Goal: Task Accomplishment & Management: Complete application form

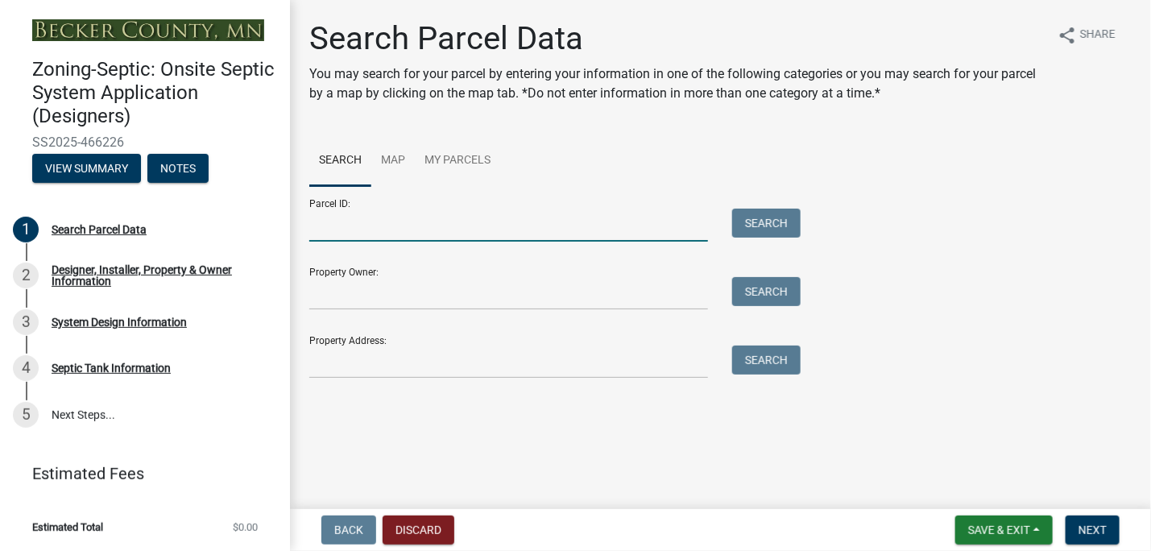
click at [321, 223] on input "Parcel ID:" at bounding box center [508, 225] width 399 height 33
type input "260099004"
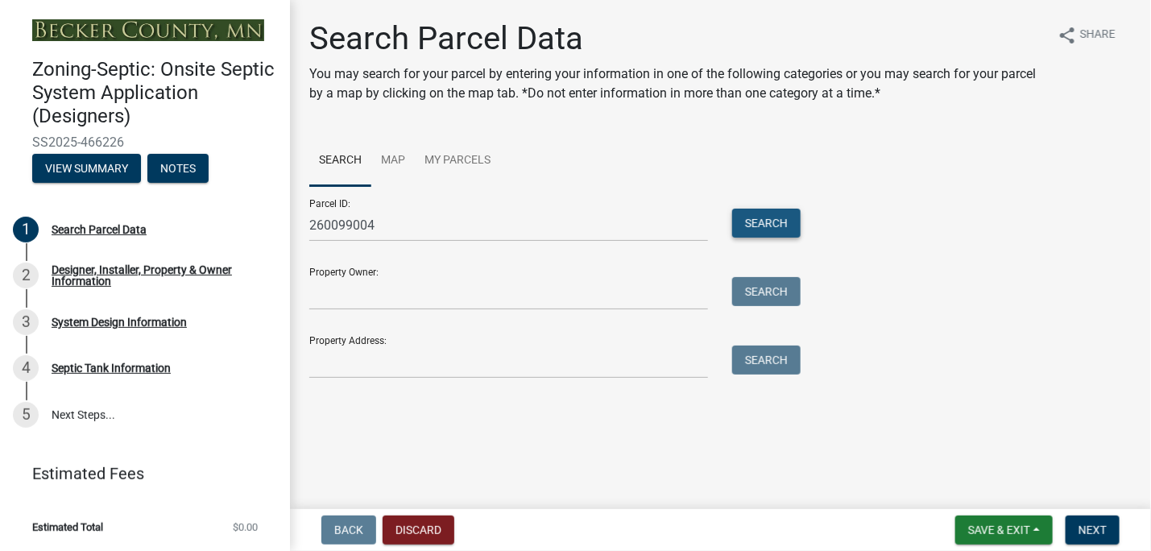
click at [759, 222] on button "Search" at bounding box center [766, 223] width 68 height 29
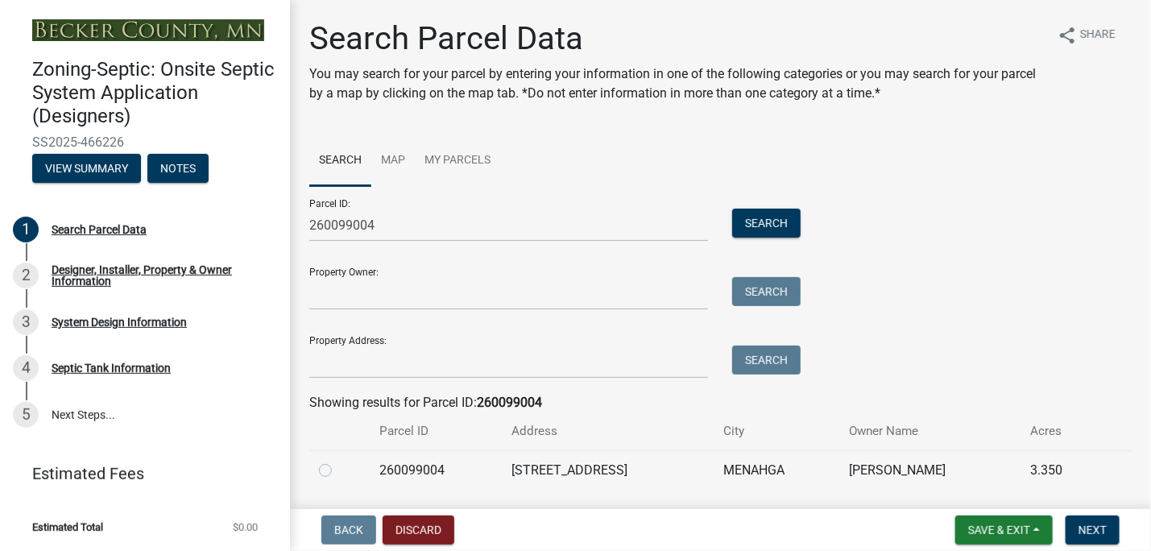
click at [338, 461] on label at bounding box center [338, 461] width 0 height 0
click at [338, 468] on input "radio" at bounding box center [343, 466] width 10 height 10
radio input "true"
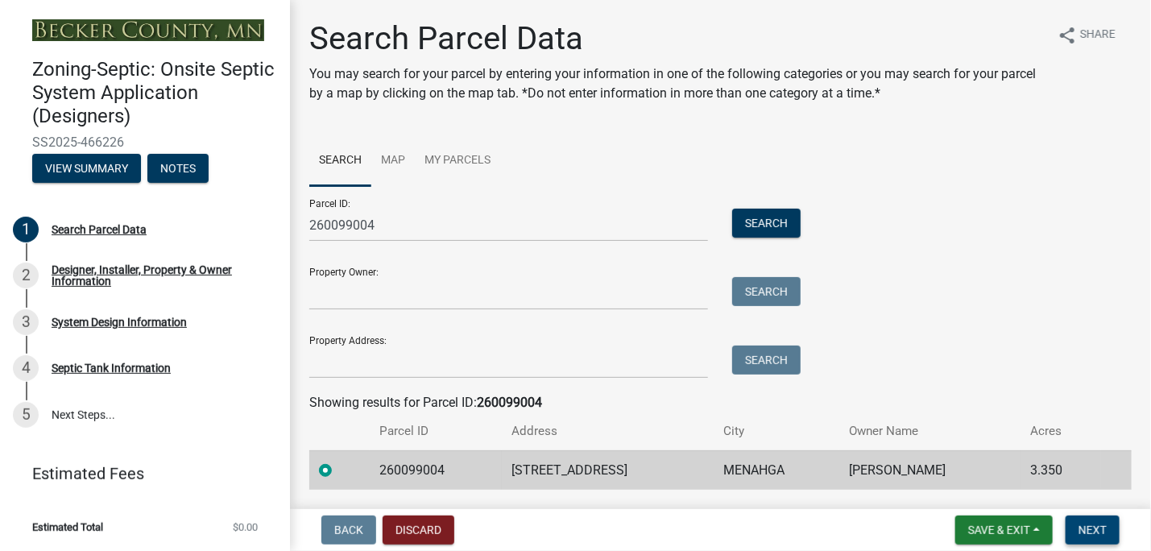
click at [1088, 533] on span "Next" at bounding box center [1093, 530] width 28 height 13
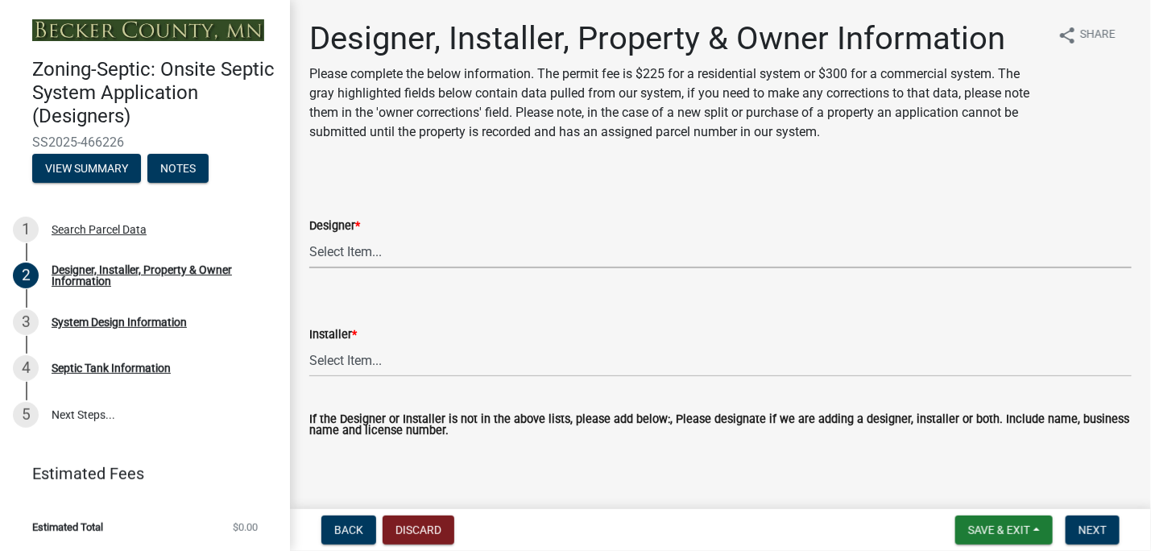
click at [357, 251] on select "Select Item... OTHER – Not listed (please add in next field and we will add to …" at bounding box center [720, 251] width 823 height 33
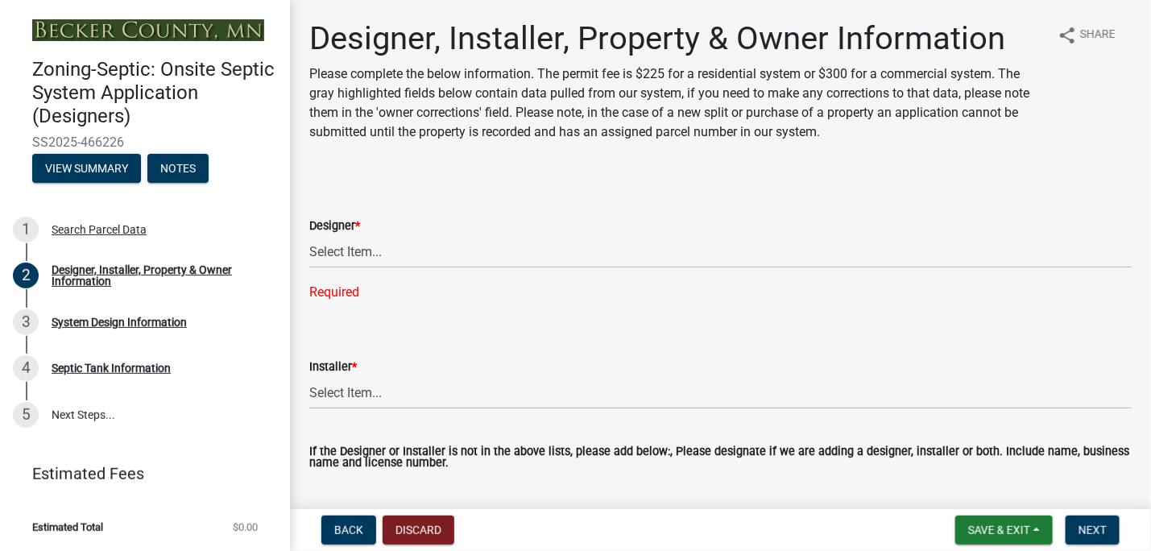
click at [643, 326] on div "Installer * Select Item... OTHER – Not listed (please add in next field and we …" at bounding box center [720, 362] width 823 height 94
click at [347, 248] on select "Select Item... OTHER – Not listed (please add in next field and we will add to …" at bounding box center [720, 251] width 823 height 33
click at [309, 235] on select "Select Item... OTHER – Not listed (please add in next field and we will add to …" at bounding box center [720, 251] width 823 height 33
select select "994225a7-42e9-466a-829a-7f5d28df1be5"
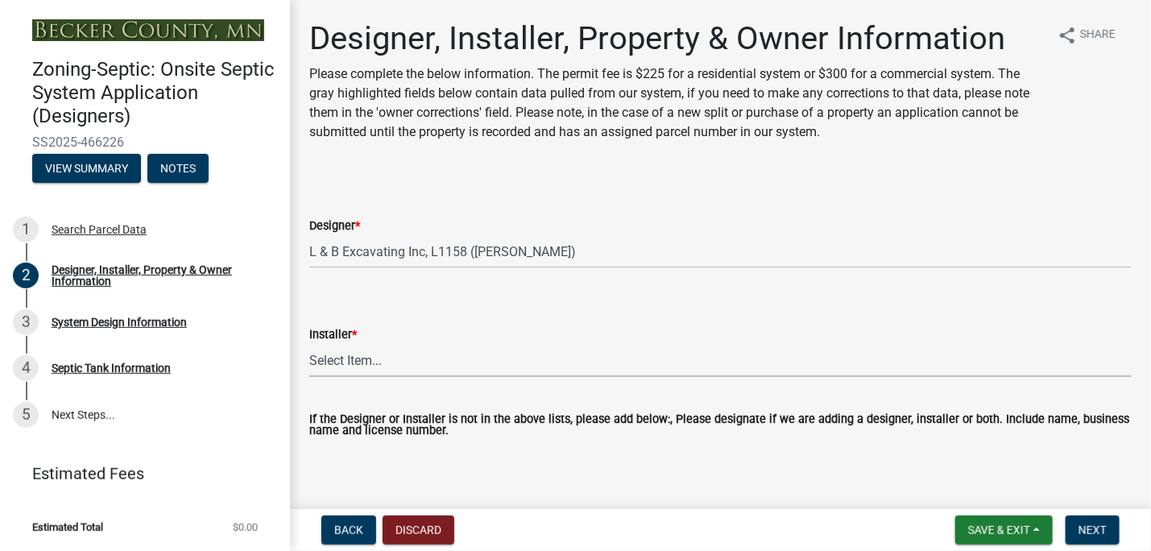
click at [350, 350] on select "Select Item... OTHER – Not listed (please add in next field and we will add to …" at bounding box center [720, 360] width 823 height 33
click at [309, 344] on select "Select Item... OTHER – Not listed (please add in next field and we will add to …" at bounding box center [720, 360] width 823 height 33
select select "d79458fe-e67b-42e3-a531-8994083ca76d"
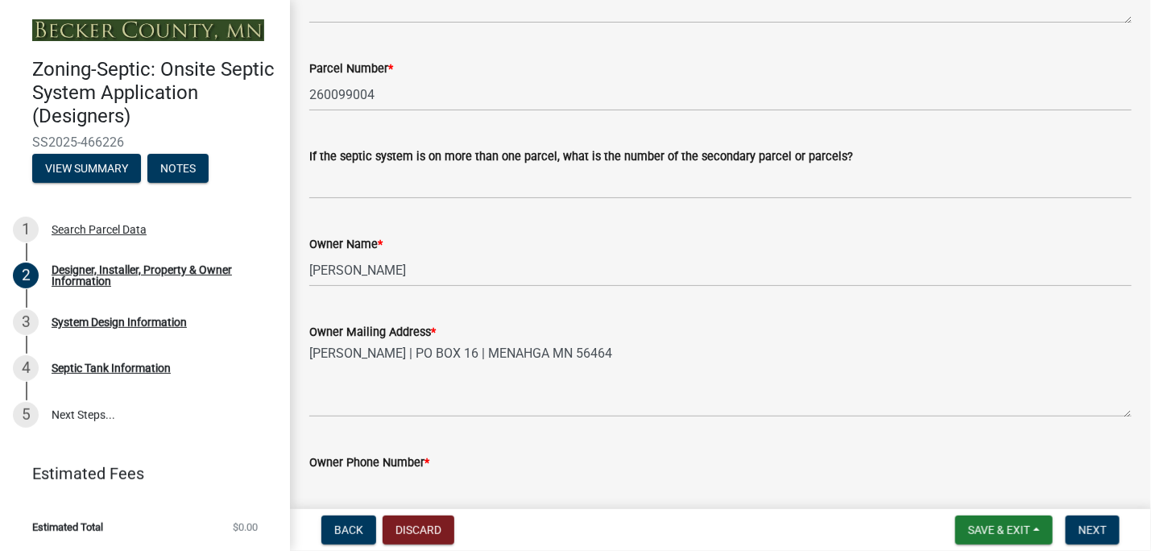
scroll to position [495, 0]
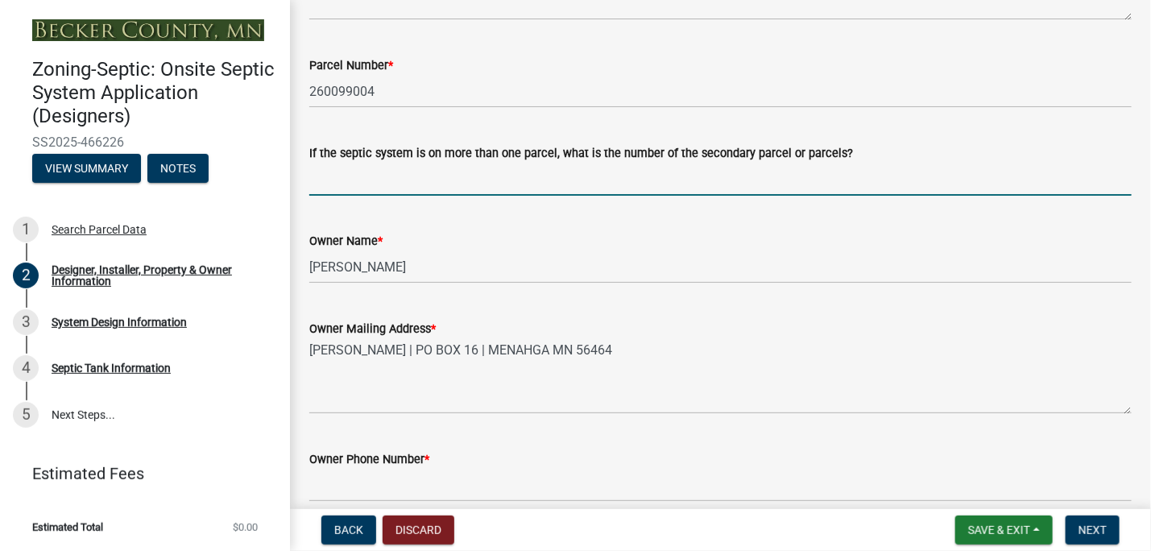
click at [320, 190] on input "If the septic system is on more than one parcel, what is the number of the seco…" at bounding box center [720, 179] width 823 height 33
type input "no"
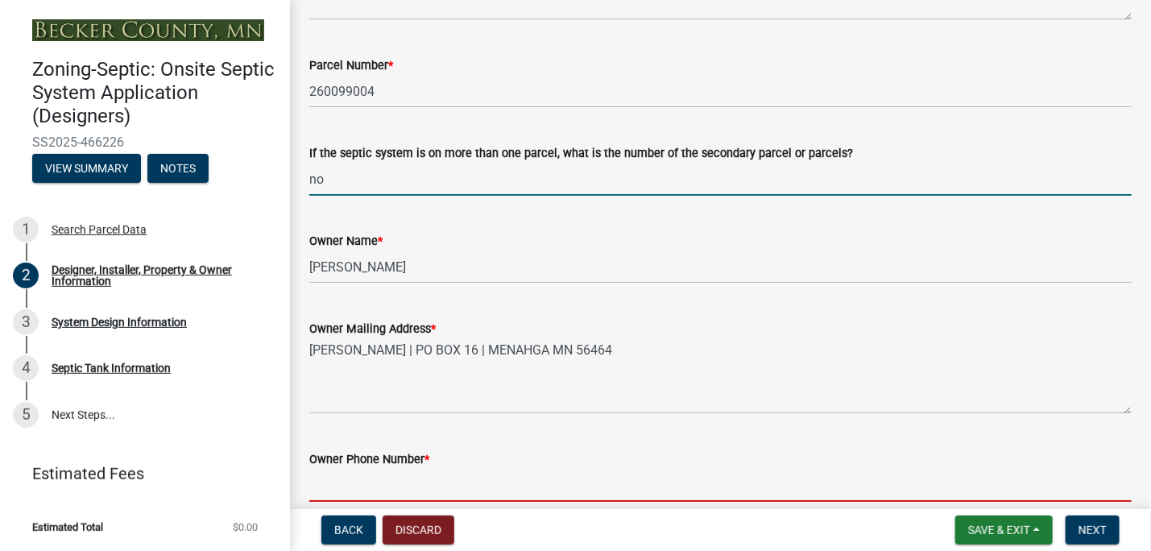
click at [317, 496] on input "Owner Phone Number *" at bounding box center [720, 485] width 823 height 33
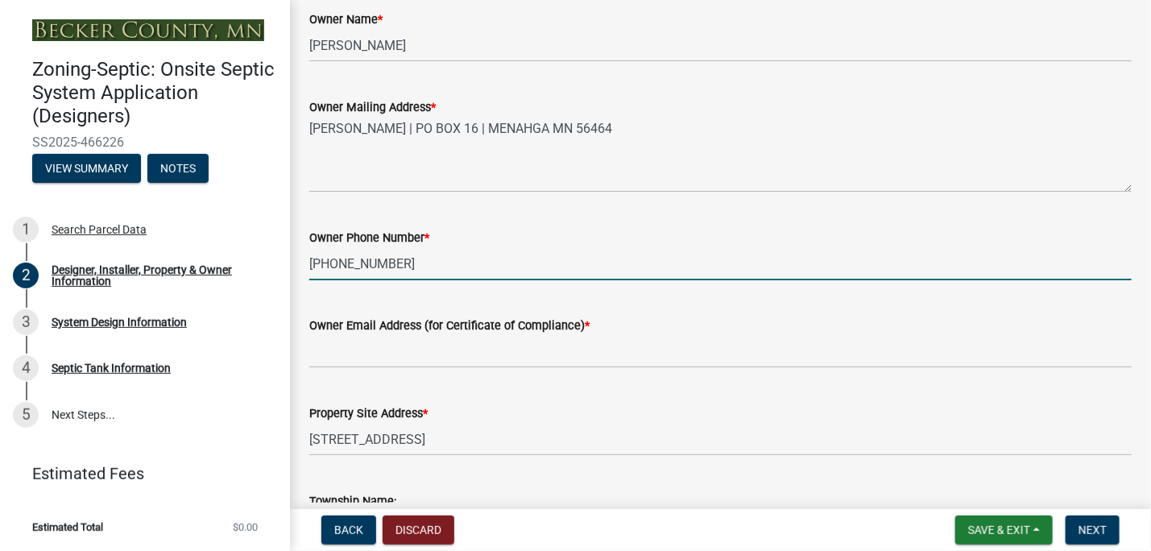
scroll to position [758, 0]
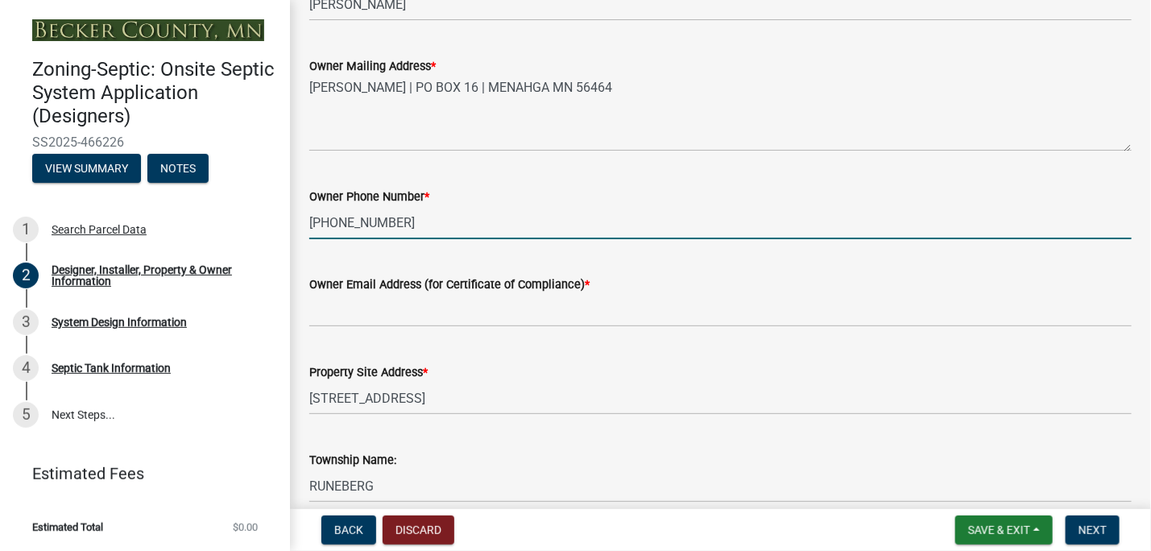
type input "[PHONE_NUMBER]"
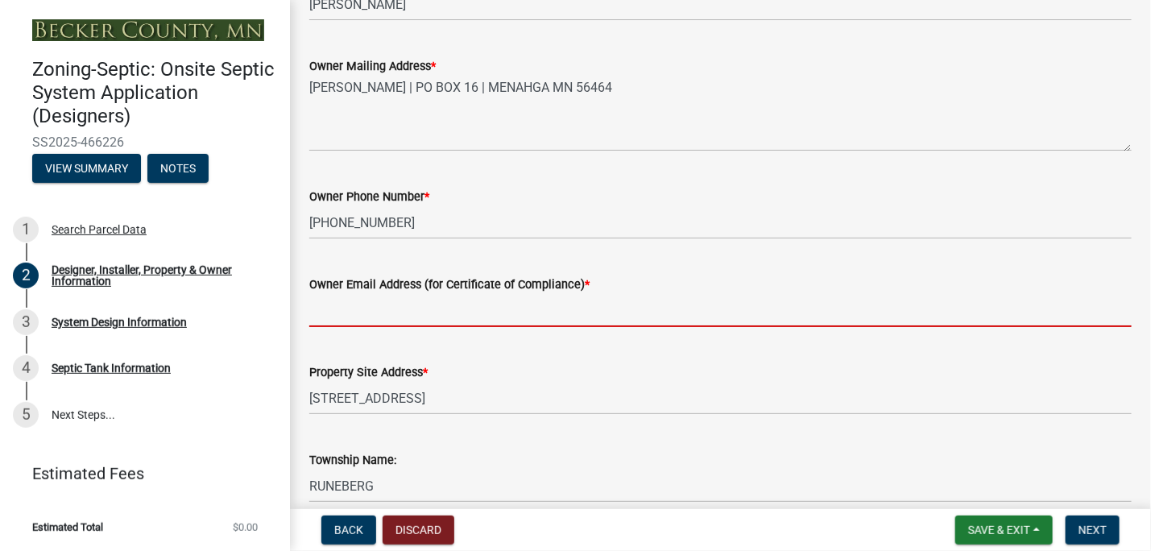
click at [323, 311] on input "Owner Email Address (for Certificate of Compliance) *" at bounding box center [720, 310] width 823 height 33
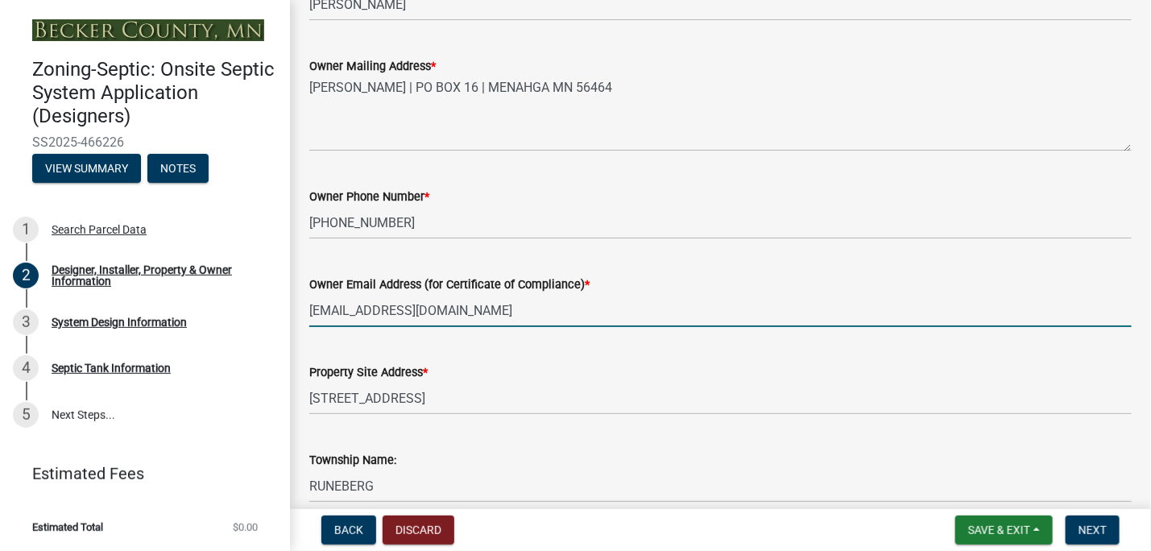
type input "[EMAIL_ADDRESS][DOMAIN_NAME]"
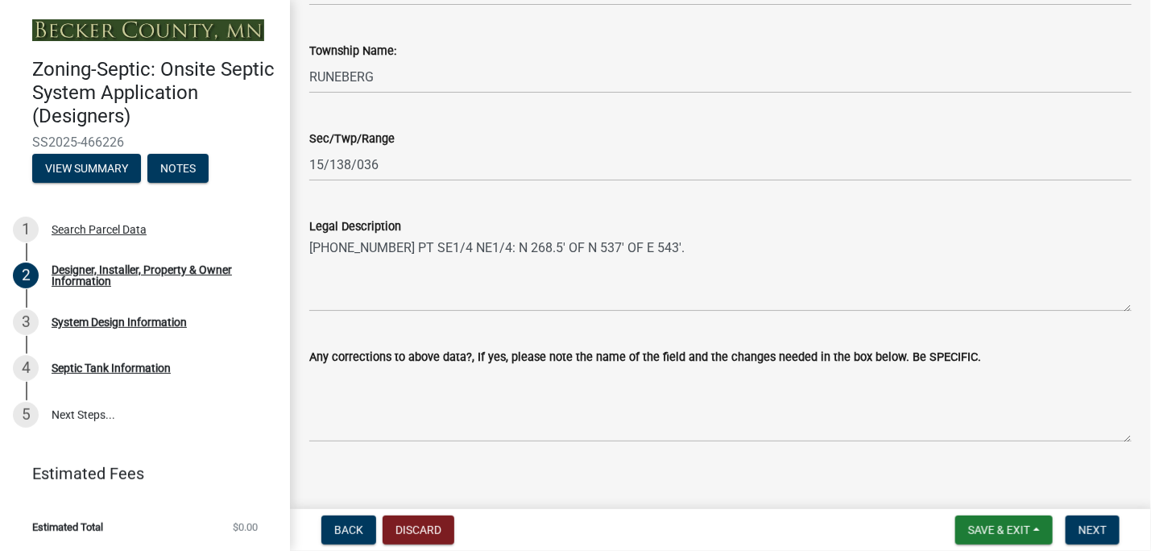
scroll to position [1183, 0]
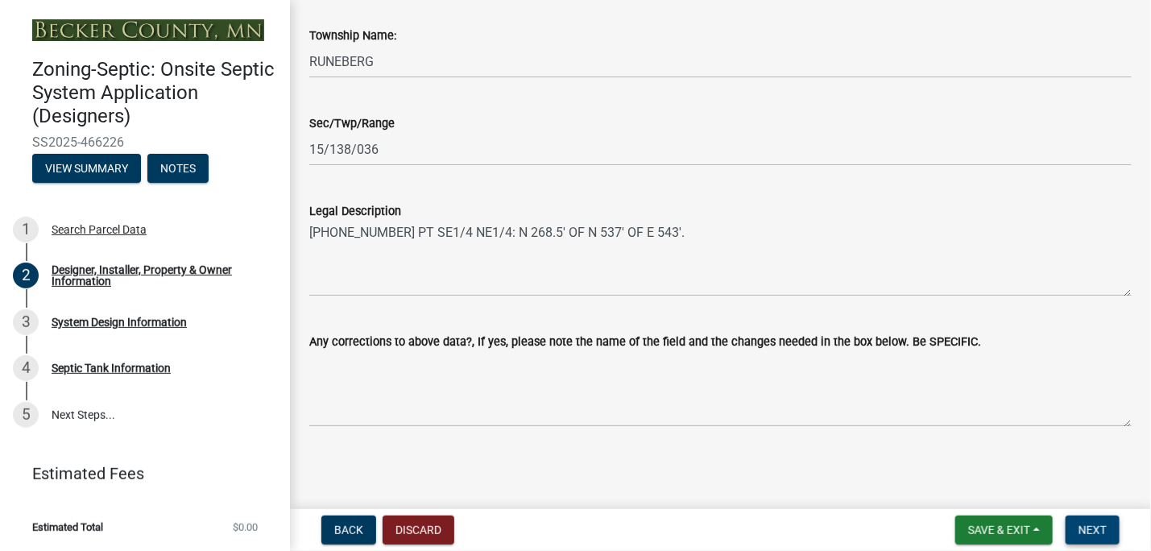
click at [1102, 528] on span "Next" at bounding box center [1093, 530] width 28 height 13
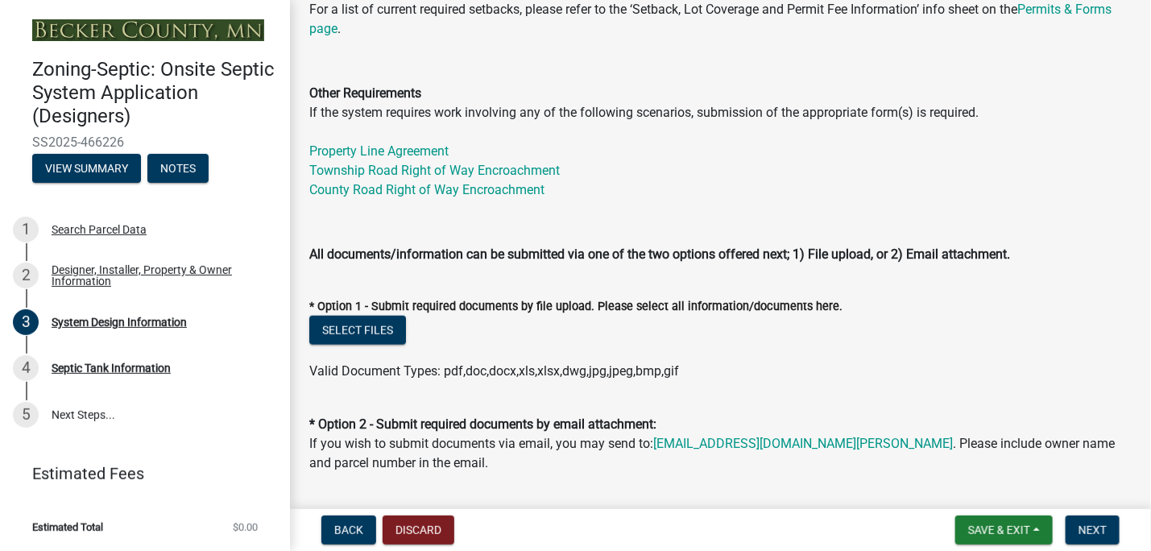
scroll to position [823, 0]
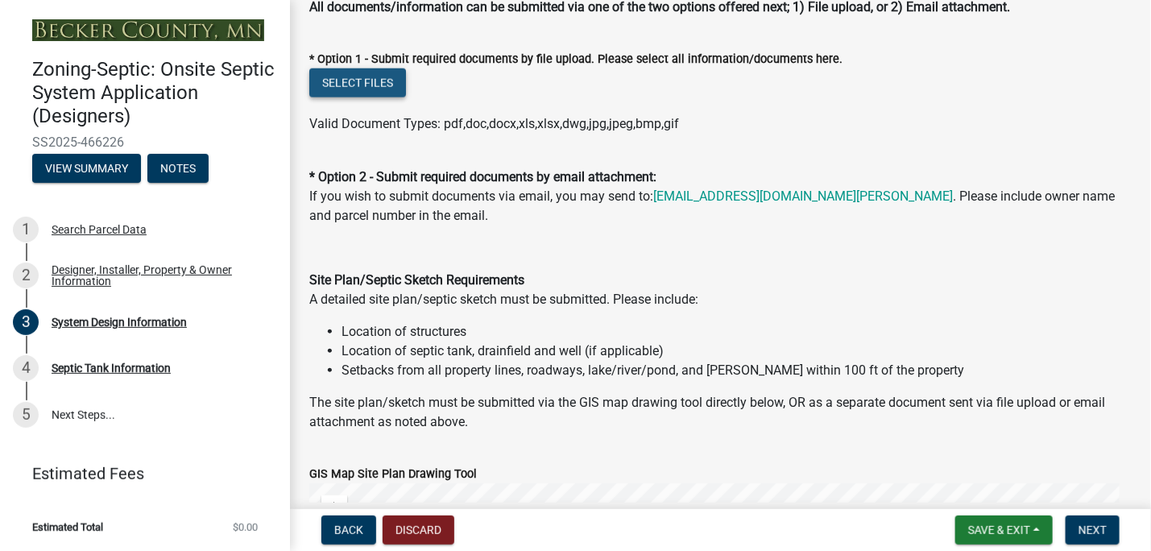
click at [391, 97] on button "Select files" at bounding box center [357, 82] width 97 height 29
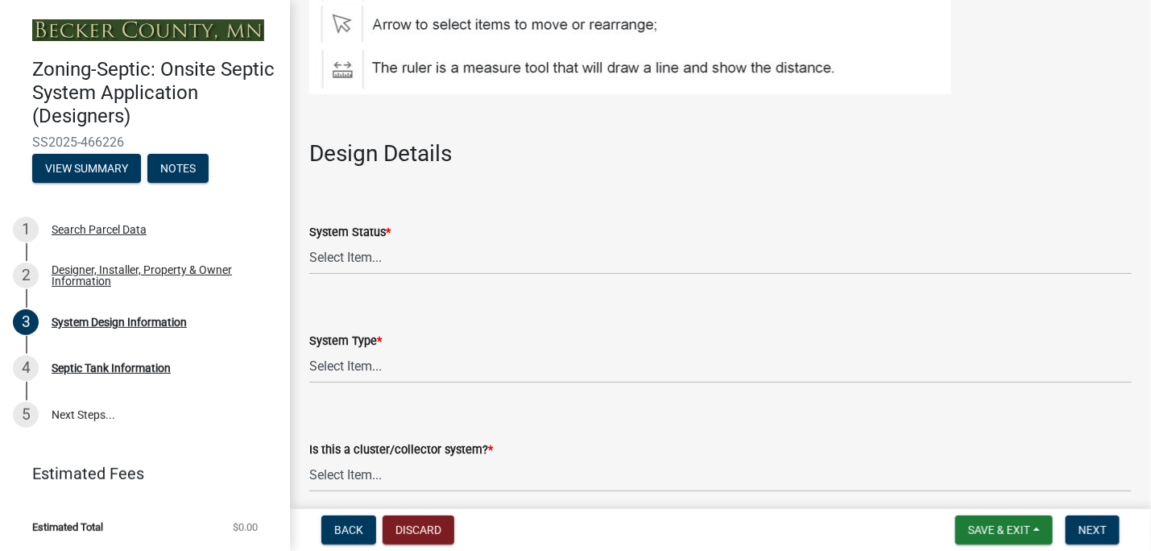
scroll to position [1915, 0]
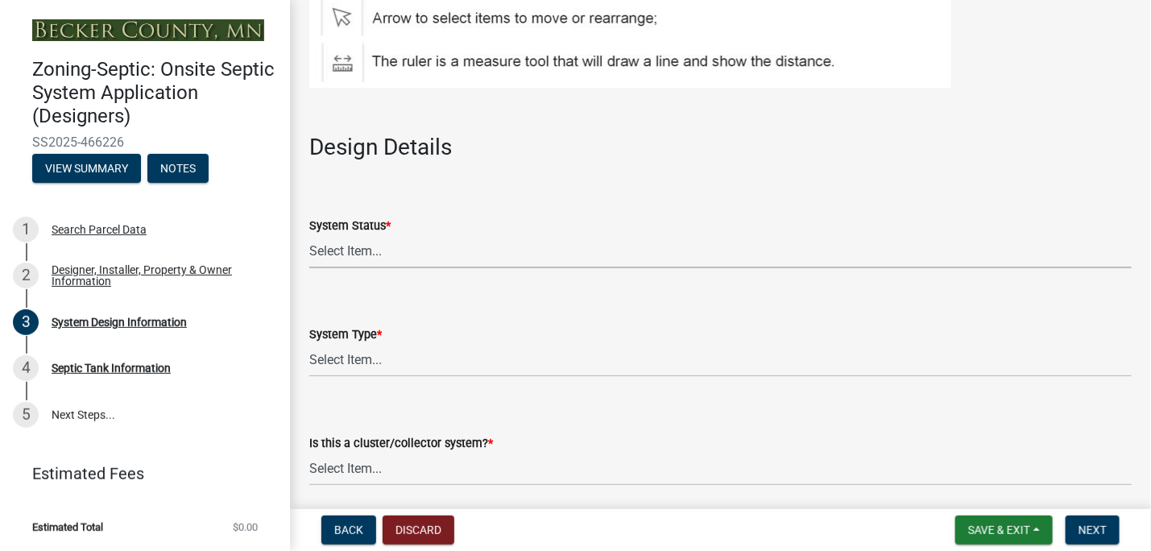
click at [388, 268] on select "Select Item... No Existing System Replacement System Failing System (Cesspool, …" at bounding box center [720, 251] width 823 height 33
click at [309, 253] on select "Select Item... No Existing System Replacement System Failing System (Cesspool, …" at bounding box center [720, 251] width 823 height 33
select select "55497d75-c43f-4635-a730-e0737ce05d56"
click at [387, 365] on select "Select Item... Type I Type II Type III Type IV Type V" at bounding box center [720, 360] width 823 height 33
click at [309, 362] on select "Select Item... Type I Type II Type III Type IV Type V" at bounding box center [720, 360] width 823 height 33
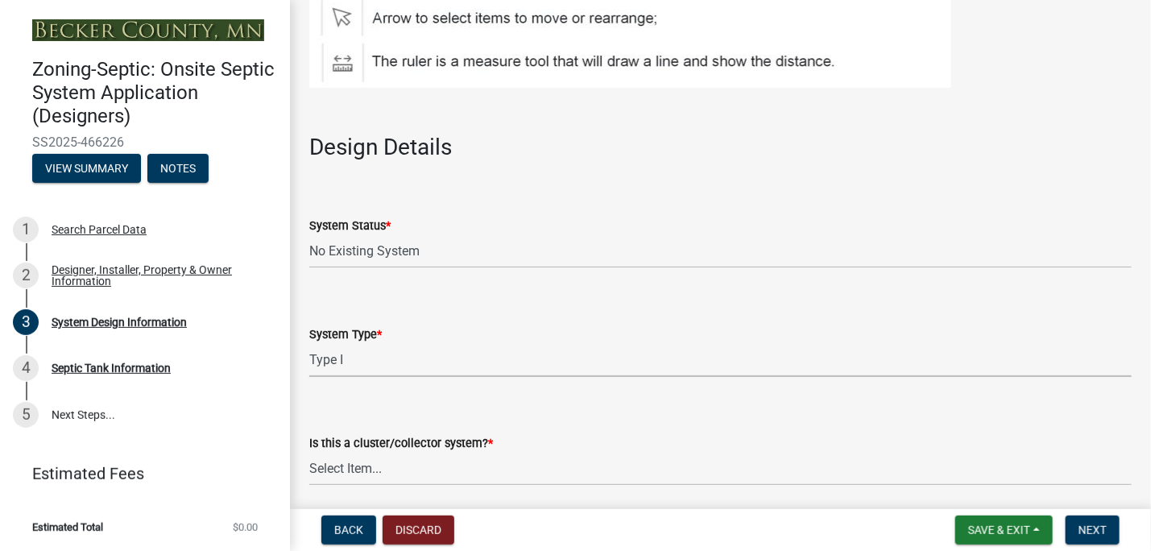
select select "25258e87-3ef9-4f1c-a5f1-75a1d463abfb"
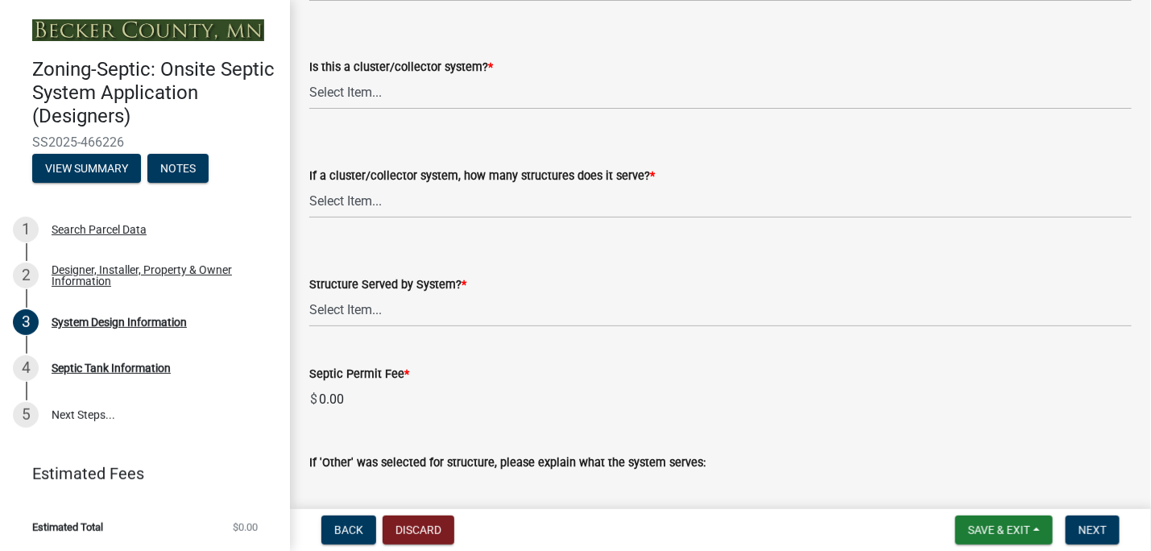
scroll to position [2318, 0]
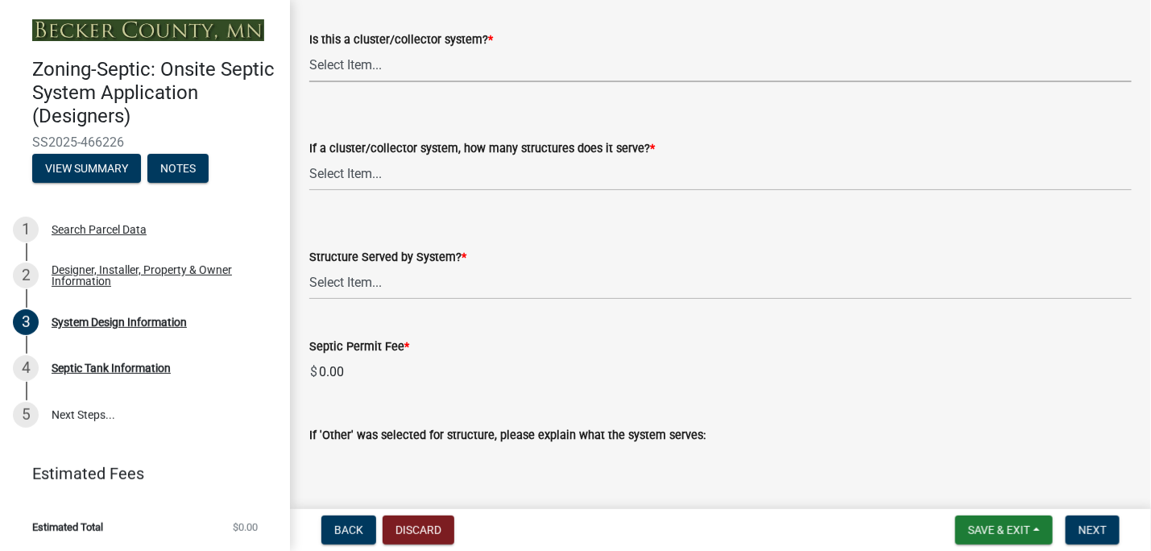
click at [400, 78] on select "Select Item... Yes No" at bounding box center [720, 65] width 823 height 33
click at [400, 79] on select "Select Item... Yes No" at bounding box center [720, 65] width 823 height 33
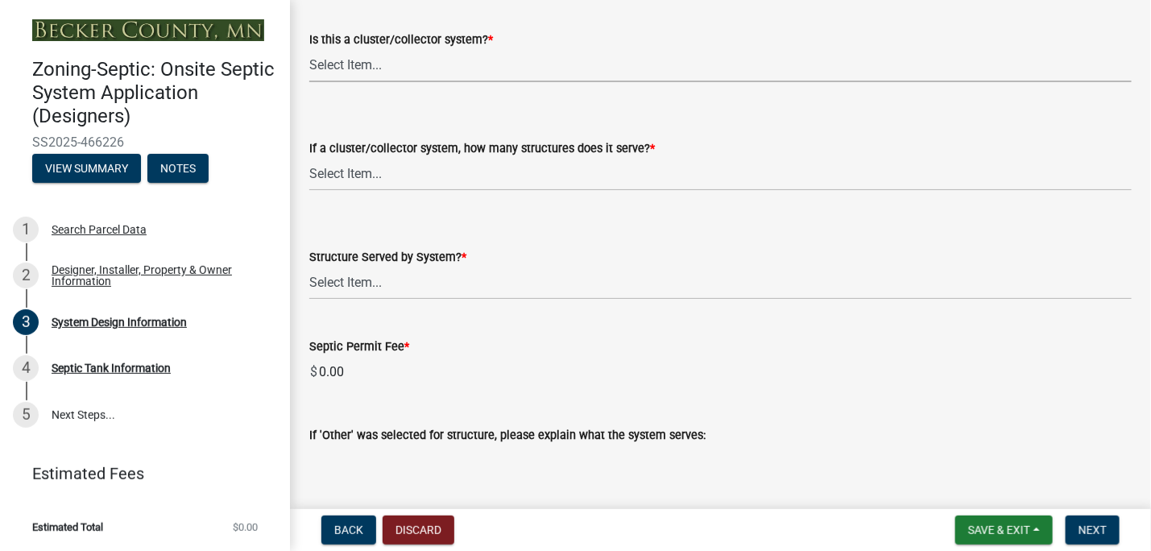
click at [400, 79] on select "Select Item... Yes No" at bounding box center [720, 65] width 823 height 33
click at [395, 82] on select "Select Item... Yes No" at bounding box center [720, 65] width 823 height 33
click at [309, 67] on select "Select Item... Yes No" at bounding box center [720, 65] width 823 height 33
select select "011fbff4-a41d-4a75-9bd8-71c7e6c69e0d"
click at [405, 191] on select "Select Item... Not a cluster/collector system 1 2 3 4 5 6 7 8 9 10" at bounding box center [720, 174] width 823 height 33
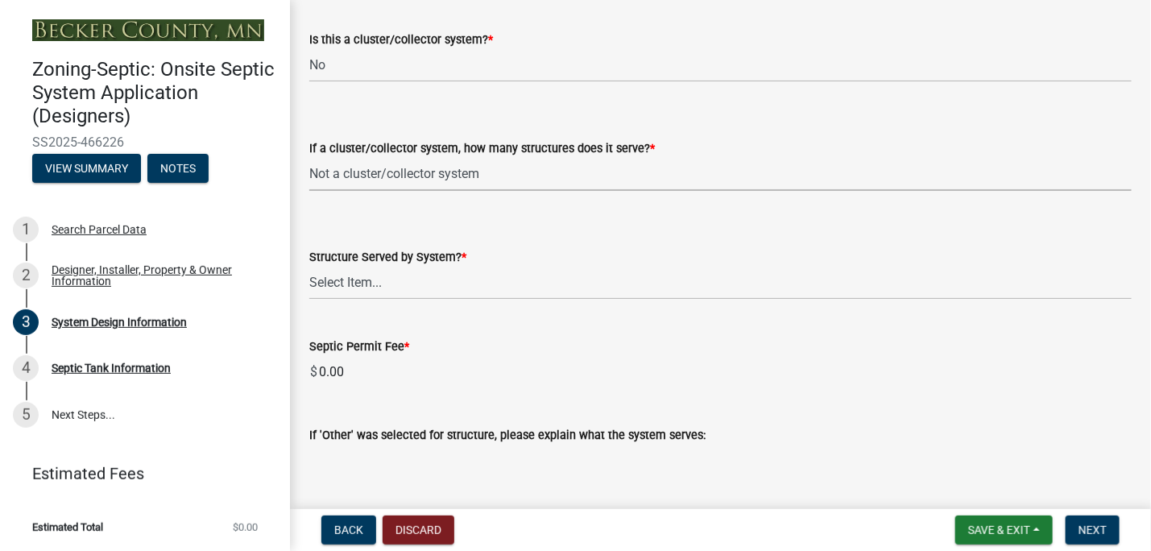
click at [309, 176] on select "Select Item... Not a cluster/collector system 1 2 3 4 5 6 7 8 9 10" at bounding box center [720, 174] width 823 height 33
select select "85fdfef2-2683-4311-b5d5-5505f6411127"
click at [399, 296] on select "Select Item... Commercial Resort Commercial - Non Resort Other Full-Time Dwelli…" at bounding box center [720, 283] width 823 height 33
click at [309, 284] on select "Select Item... Commercial Resort Commercial - Non Resort Other Full-Time Dwelli…" at bounding box center [720, 283] width 823 height 33
select select "d95a9312-c8a1-4ec7-8581-25dbcf440a1f"
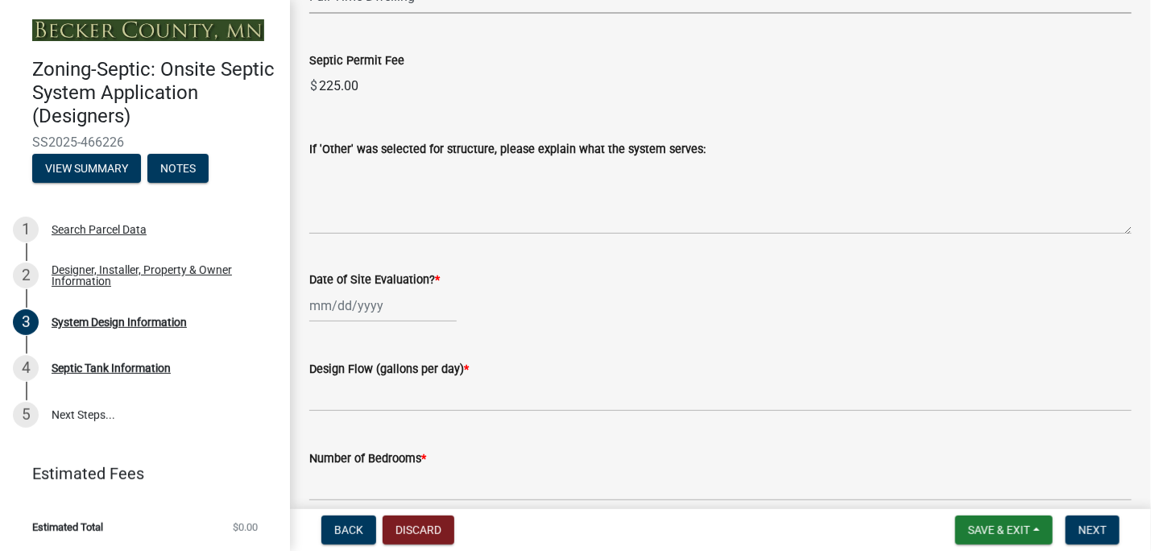
scroll to position [2612, 0]
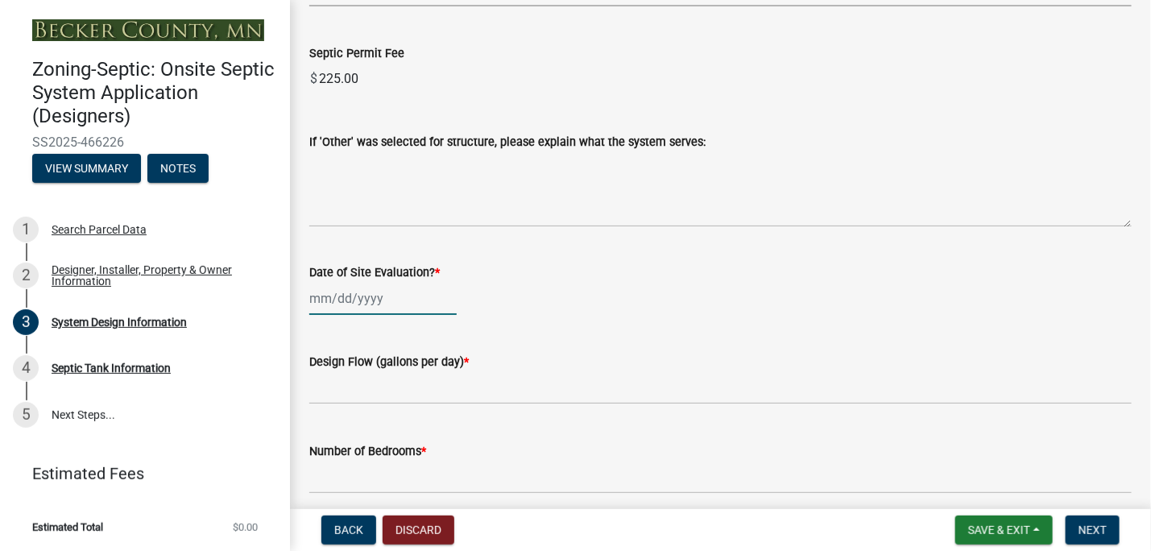
click at [349, 315] on div at bounding box center [382, 298] width 147 height 33
select select "8"
select select "2025"
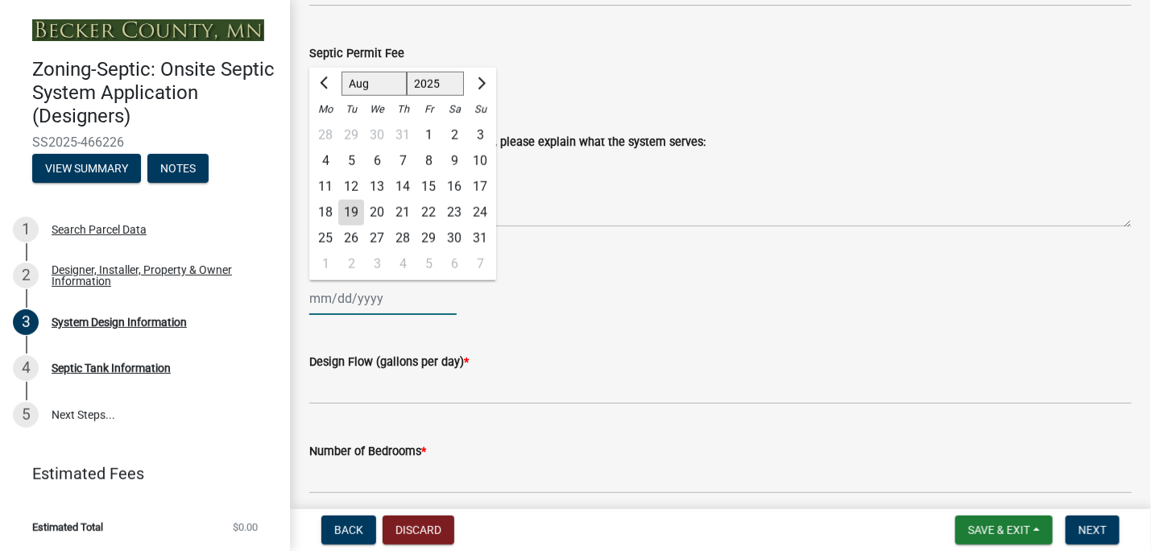
click at [349, 315] on input "Date of Site Evaluation? *" at bounding box center [382, 298] width 147 height 33
click at [324, 315] on input "0819" at bounding box center [382, 298] width 147 height 33
click at [348, 315] on input "08/19" at bounding box center [382, 298] width 147 height 33
type input "[DATE]"
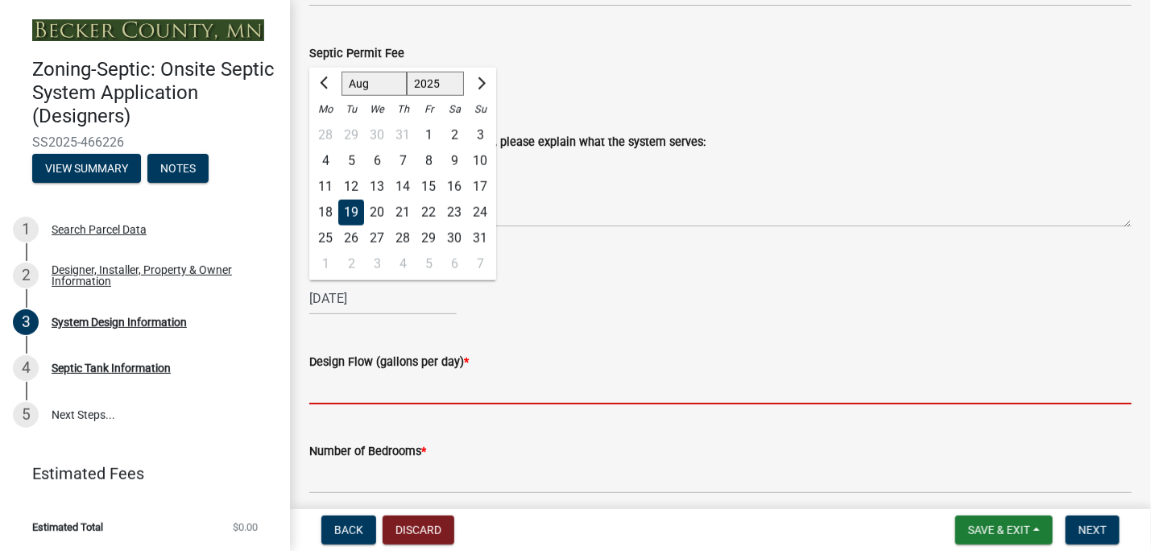
click at [325, 404] on input "text" at bounding box center [720, 387] width 823 height 33
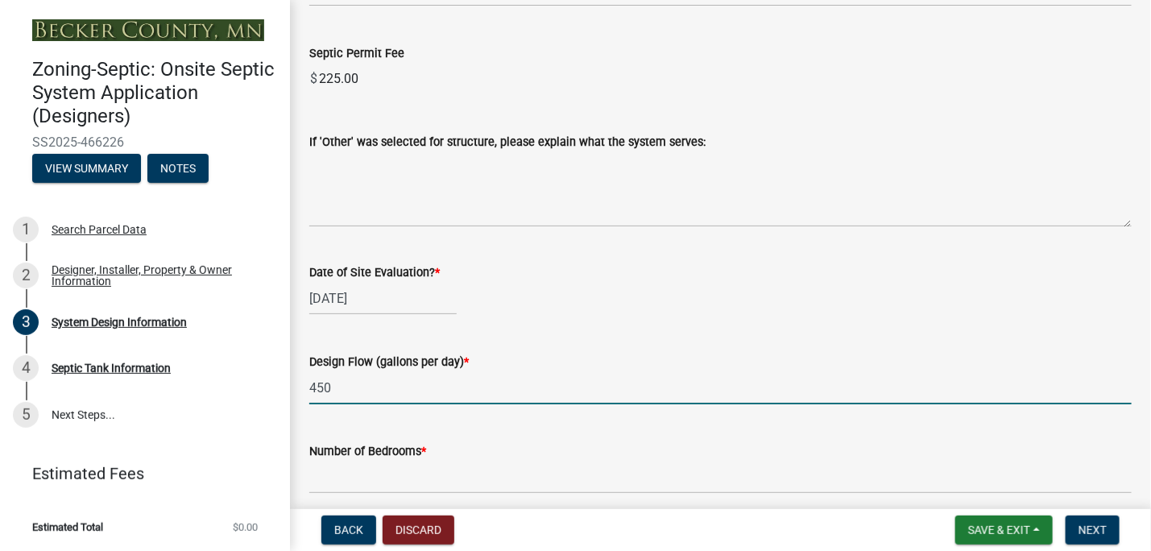
type input "450"
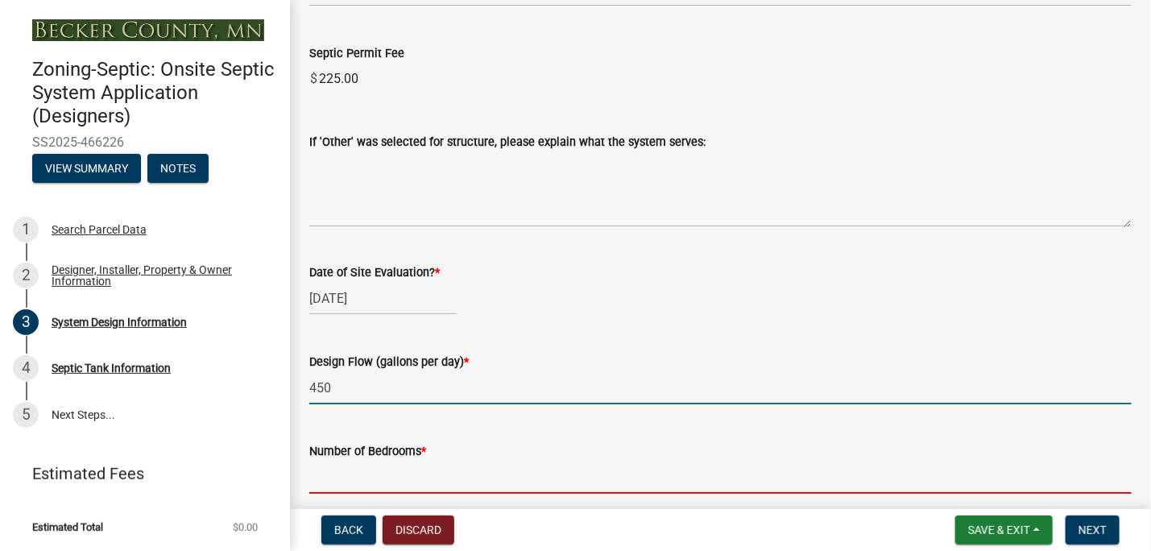
click at [342, 491] on input "Number of Bedrooms *" at bounding box center [720, 477] width 823 height 33
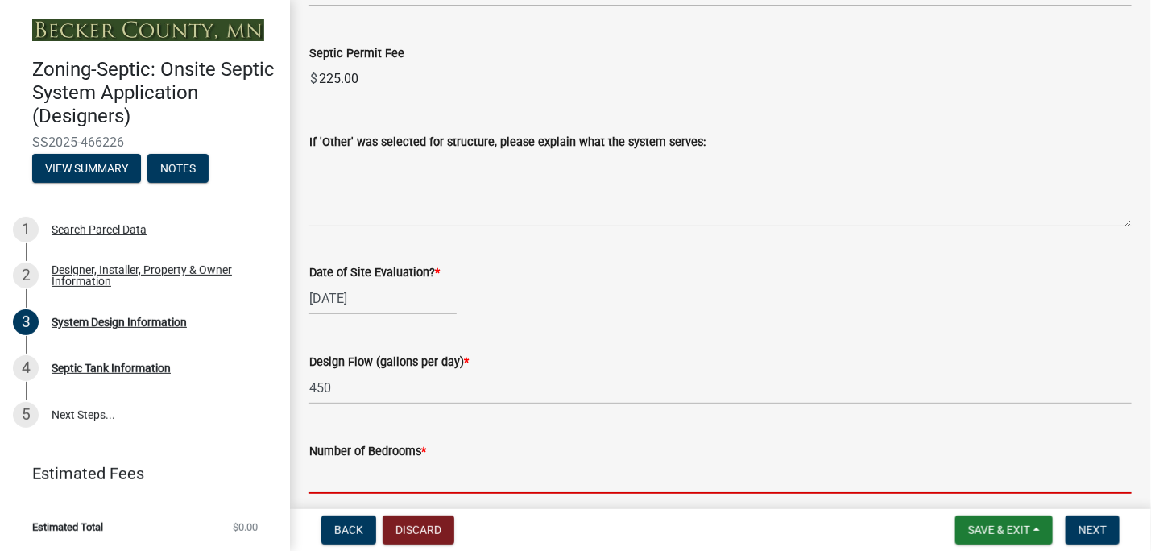
type input "3"
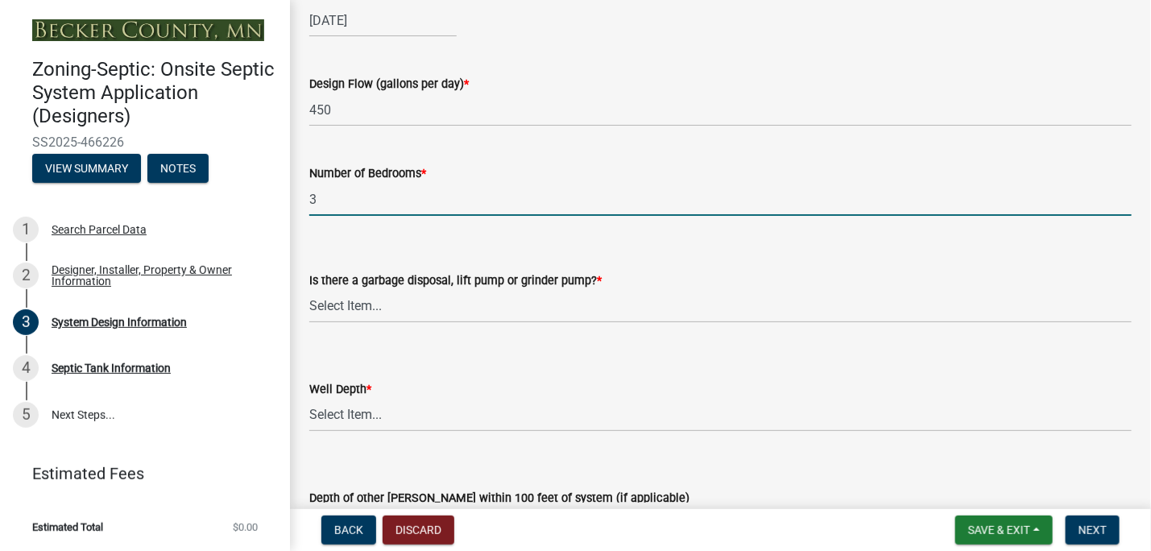
scroll to position [2987, 0]
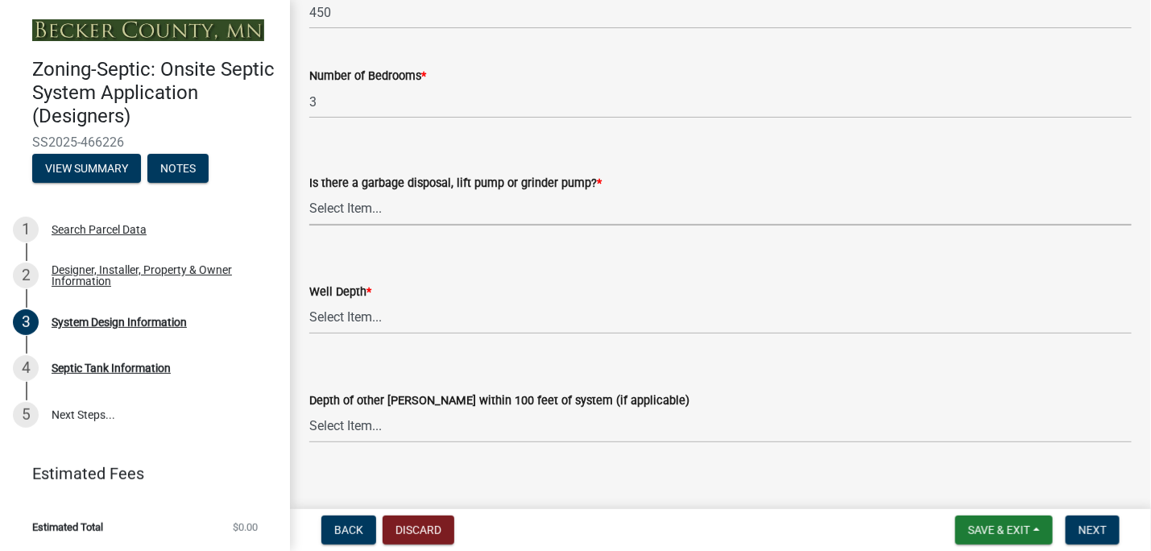
click at [385, 226] on select "Select Item... Yes No" at bounding box center [720, 209] width 823 height 33
click at [309, 210] on select "Select Item... Yes No" at bounding box center [720, 209] width 823 height 33
select select "ba735beb-519e-40f0-ae20-62d65fc4c46b"
click at [389, 334] on select "Select Item... Deep Well Shallow Well Well not yet installed - To be drilled No…" at bounding box center [720, 317] width 823 height 33
click at [309, 319] on select "Select Item... Deep Well Shallow Well Well not yet installed - To be drilled No…" at bounding box center [720, 317] width 823 height 33
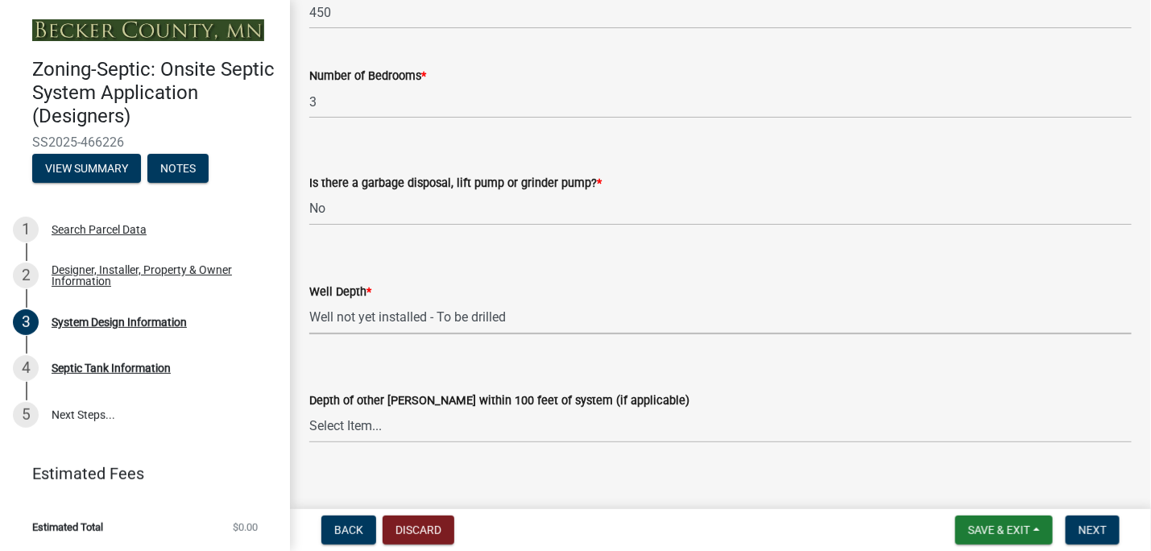
select select "7b30f360-6895-496a-9f34-da1efdcbc234"
click at [388, 443] on select "Select Item... Deep Well Shallow Well No other [PERSON_NAME]" at bounding box center [720, 426] width 823 height 33
click at [309, 428] on select "Select Item... Deep Well Shallow Well No other [PERSON_NAME]" at bounding box center [720, 426] width 823 height 33
select select "384fc250-a67e-4e5e-a6e0-19116deb63e7"
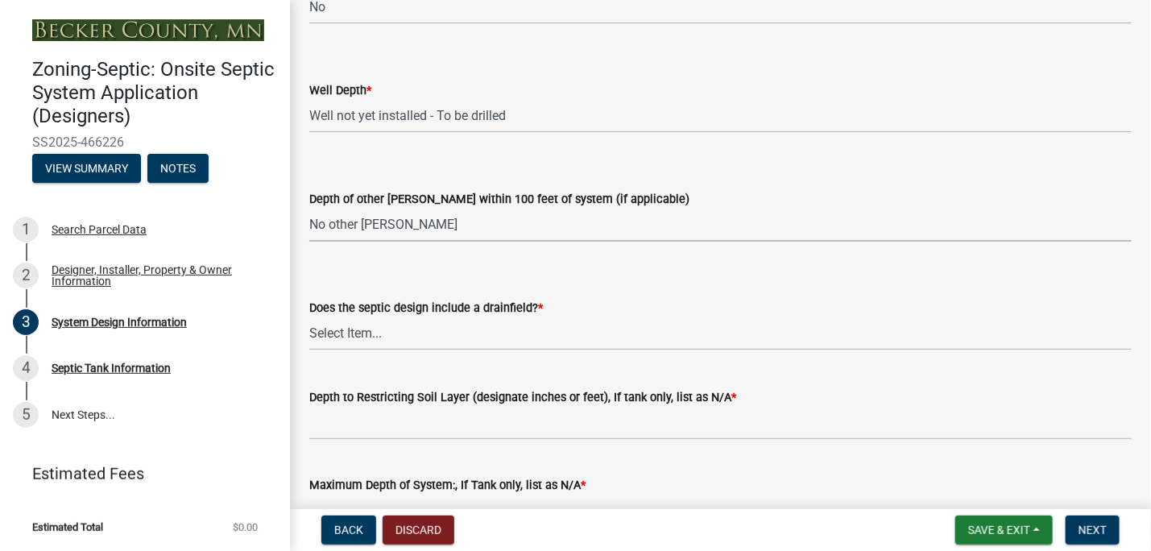
scroll to position [3217, 0]
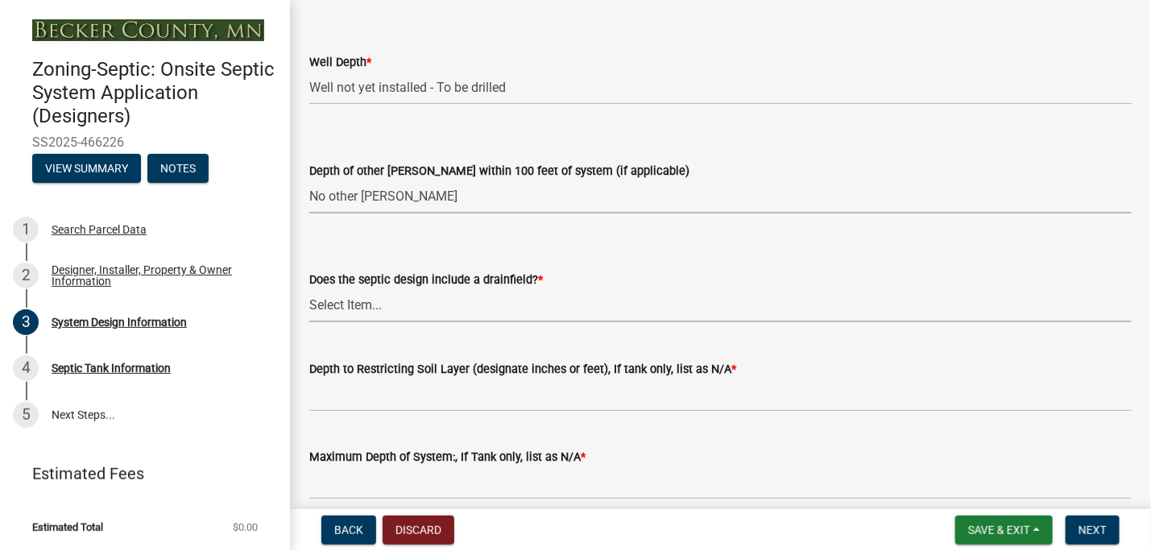
click at [361, 320] on select "Select Item... Yes No Existing - COC must by submitted" at bounding box center [720, 305] width 823 height 33
click at [309, 307] on select "Select Item... Yes No Existing - COC must by submitted" at bounding box center [720, 305] width 823 height 33
select select "1beac6bb-92f1-48fc-a43d-dd4fbc824110"
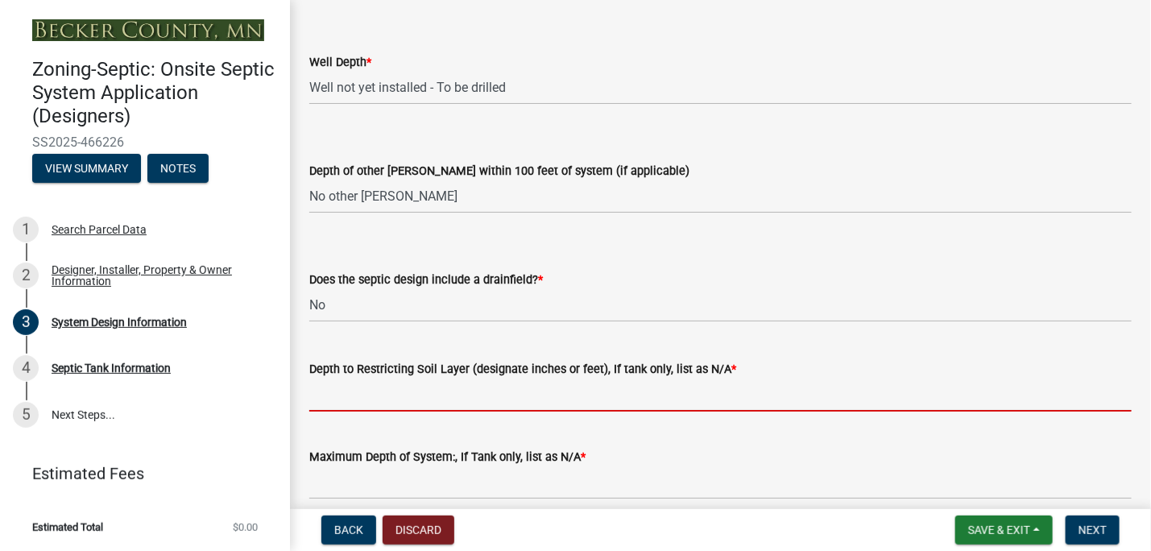
click at [342, 412] on input "Depth to Restricting Soil Layer (designate inches or feet), If tank only, list …" at bounding box center [720, 395] width 823 height 33
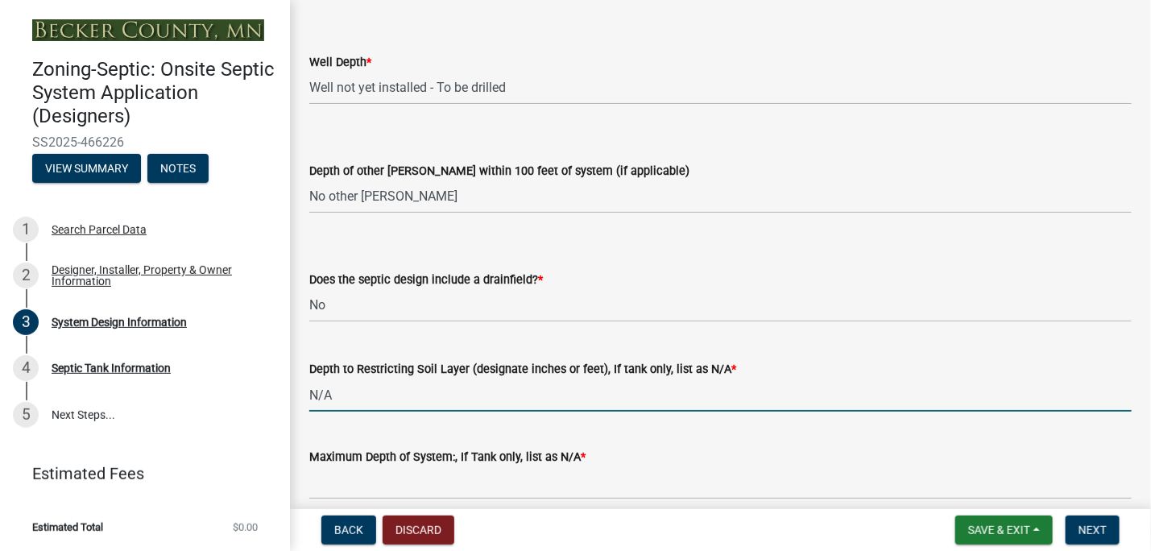
type input "N/A"
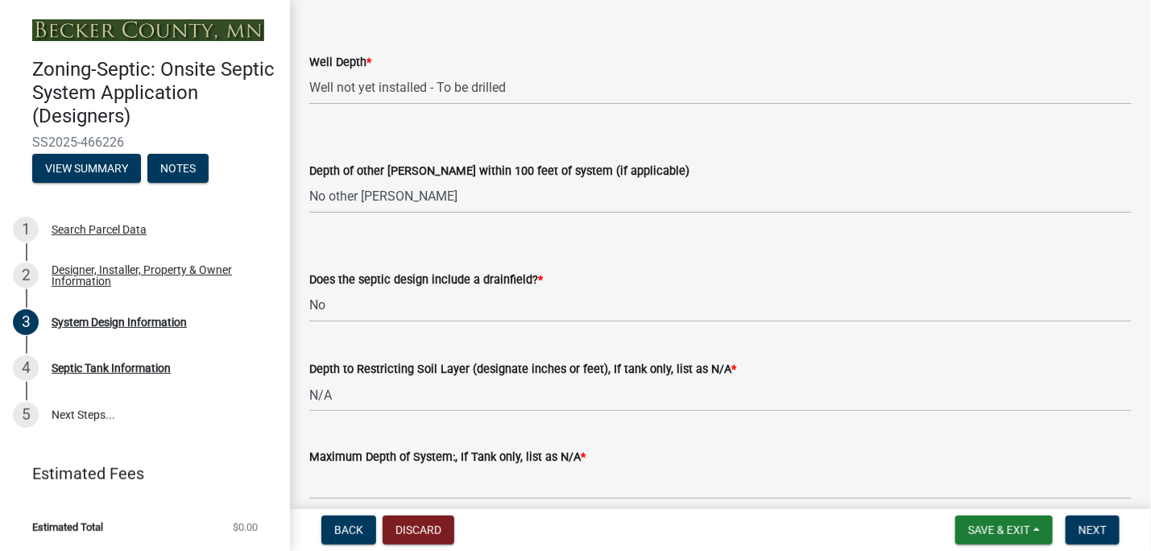
click at [495, 525] on div "Back Discard Save & Exit Save Save & Exit Next" at bounding box center [720, 530] width 835 height 29
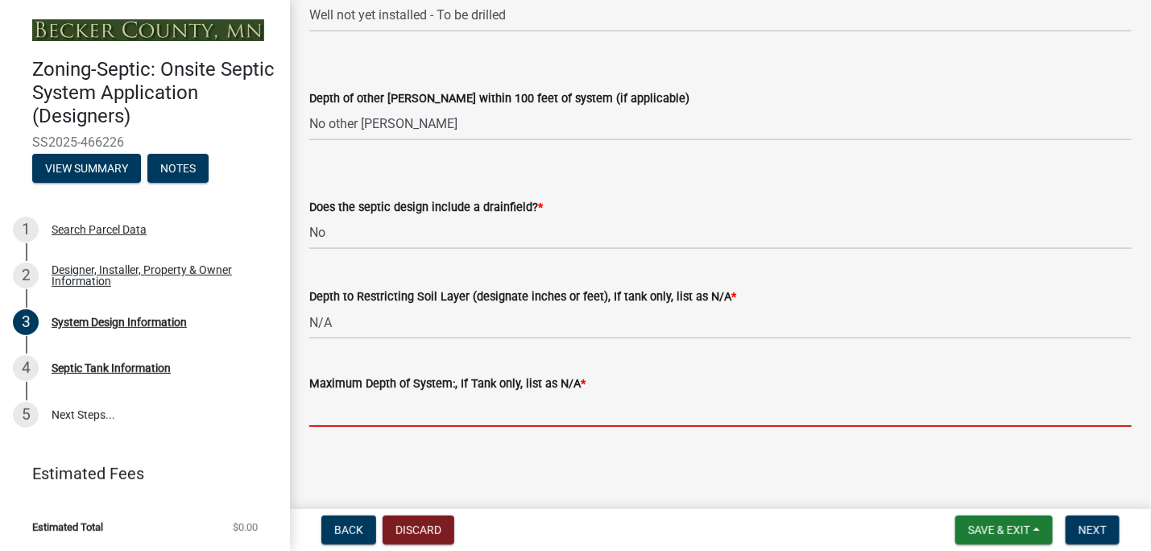
click at [326, 403] on input "Maximum Depth of System:, If Tank only, list as N/A *" at bounding box center [720, 410] width 823 height 33
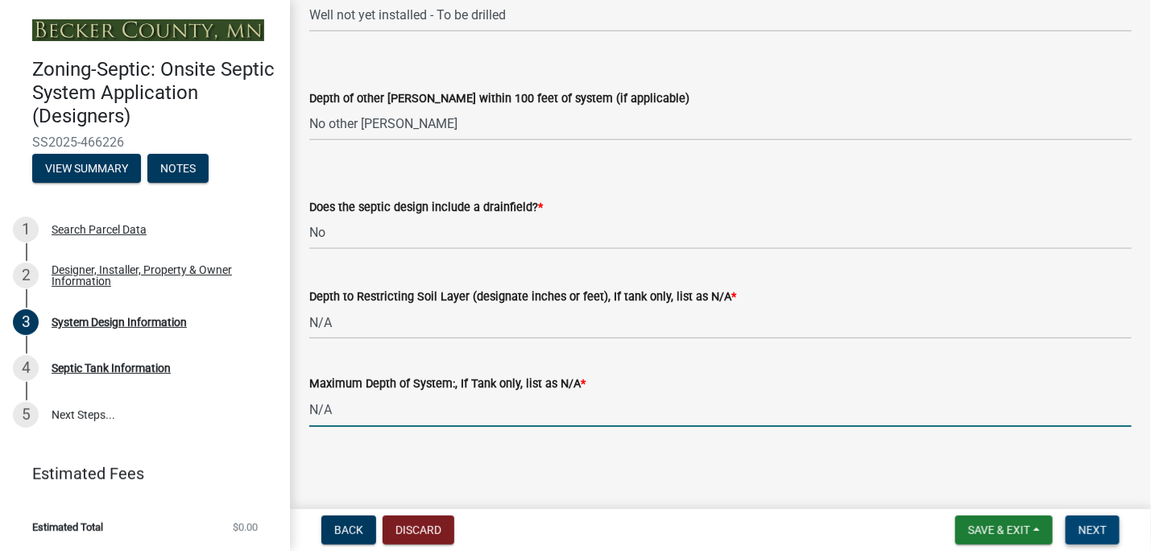
type input "N/A"
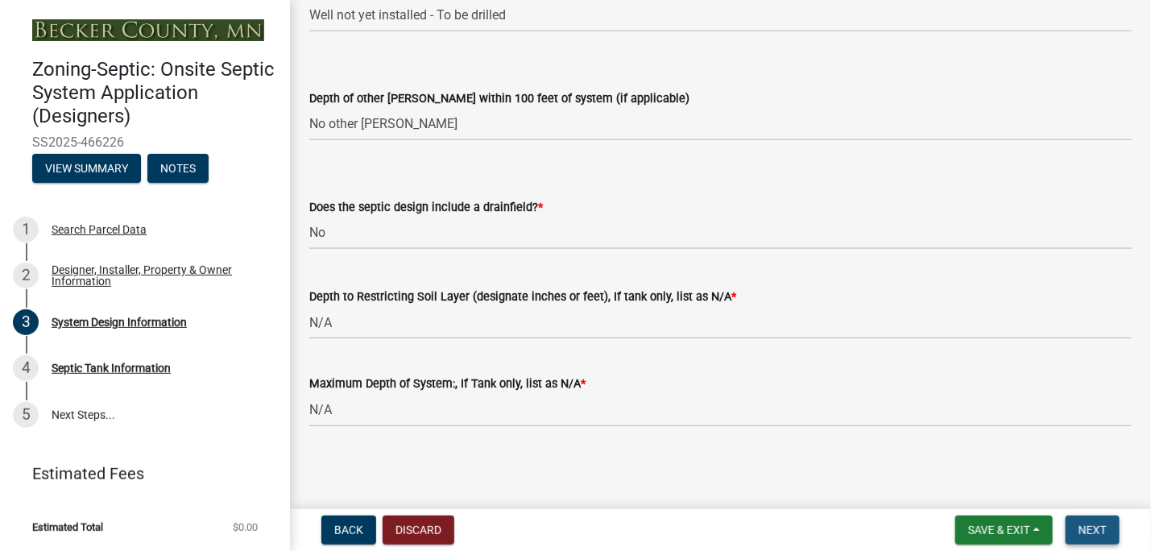
click at [1100, 527] on span "Next" at bounding box center [1093, 530] width 28 height 13
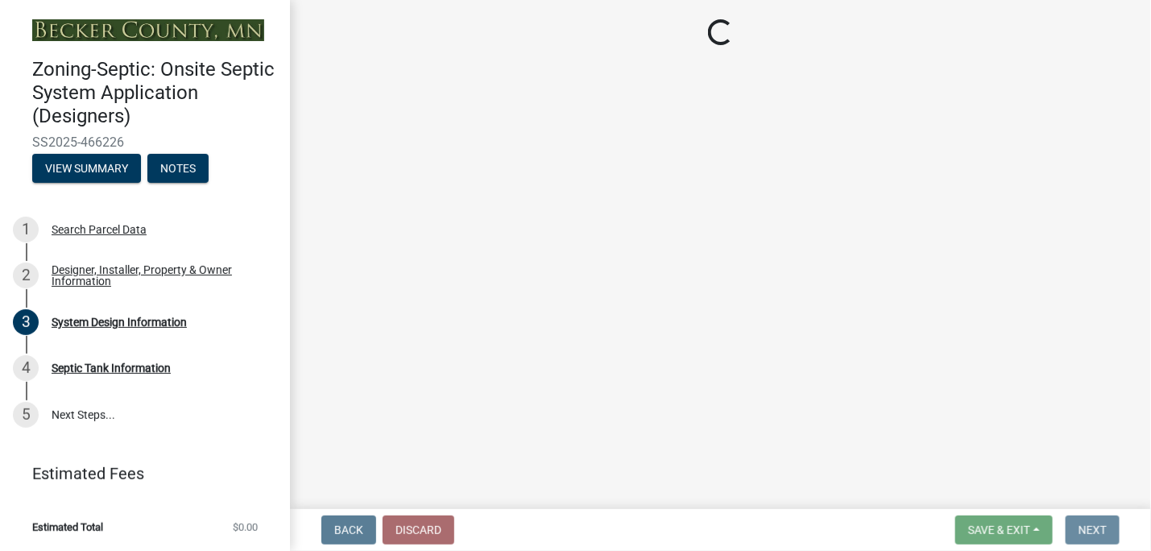
scroll to position [0, 0]
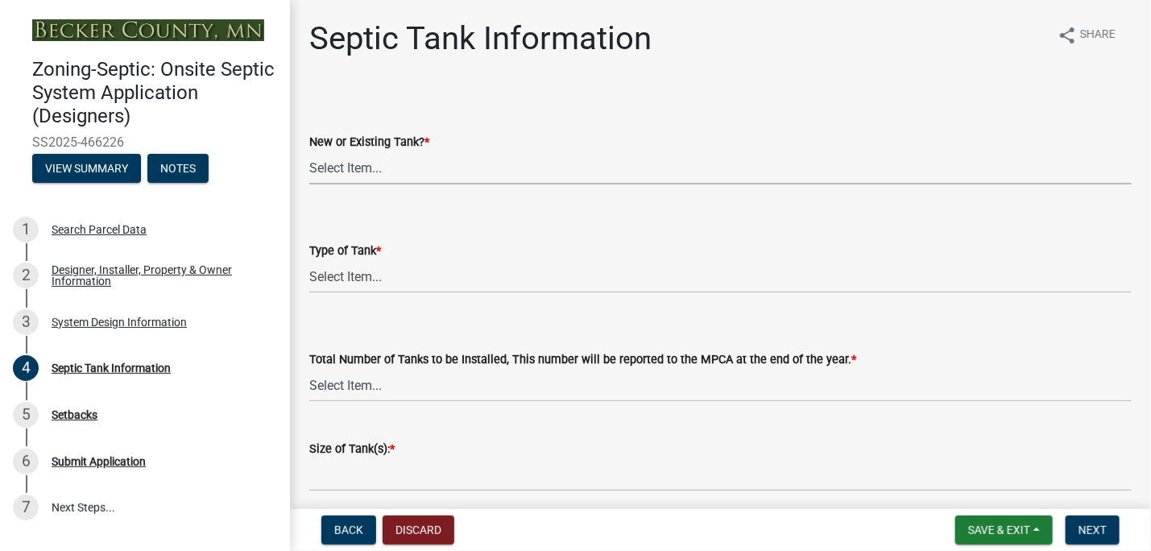
click at [346, 170] on select "Select Item... New Existing Both -New and Existing Tank" at bounding box center [720, 167] width 823 height 33
click at [309, 151] on select "Select Item... New Existing Both -New and Existing Tank" at bounding box center [720, 167] width 823 height 33
select select "f9fbe67c-c1cf-4a63-8ad4-799ce56b7f21"
click at [340, 279] on select "Select Item... Single Septic Tank Compartmented Tank Single Tank plus Compartme…" at bounding box center [720, 276] width 823 height 33
click at [309, 260] on select "Select Item... Single Septic Tank Compartmented Tank Single Tank plus Compartme…" at bounding box center [720, 276] width 823 height 33
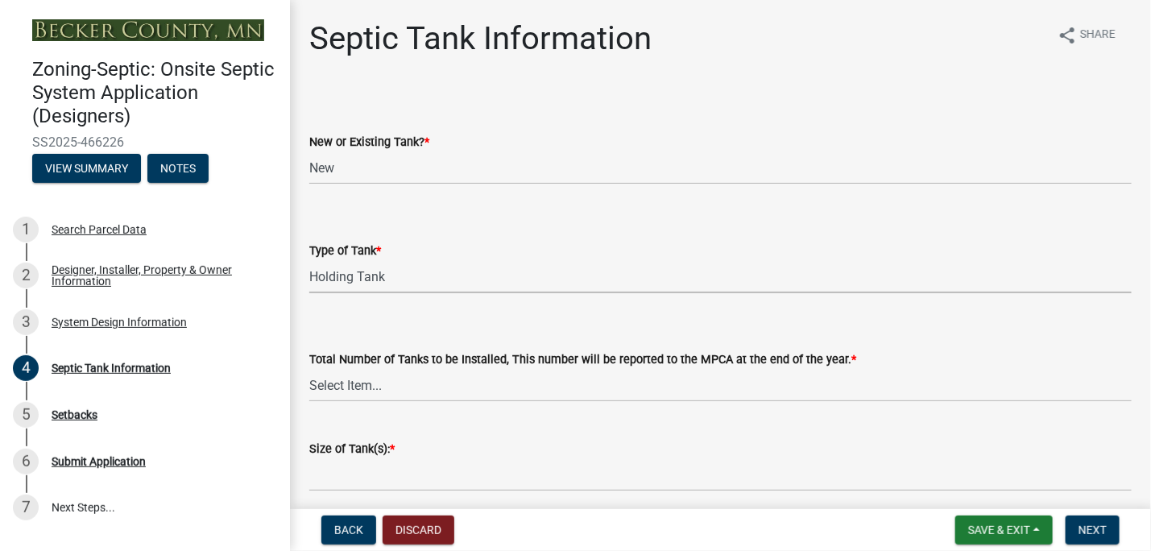
select select "fe57a0e5-df0b-49ed-be87-b1b1dff725c1"
click at [346, 392] on select "Select Item... 0 1 2 3 4" at bounding box center [720, 385] width 823 height 33
click at [309, 369] on select "Select Item... 0 1 2 3 4" at bounding box center [720, 385] width 823 height 33
select select "52556460-45fa-4026-a6c2-c70bb0823cb5"
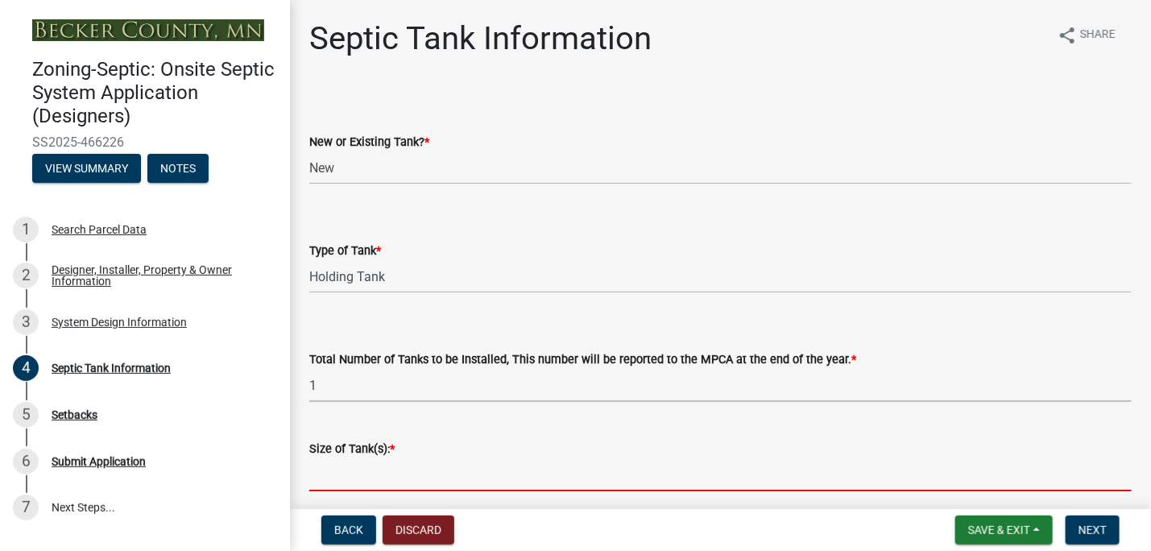
click at [350, 466] on input "Size of Tank(s): *" at bounding box center [720, 474] width 823 height 33
type input "1500 combo"
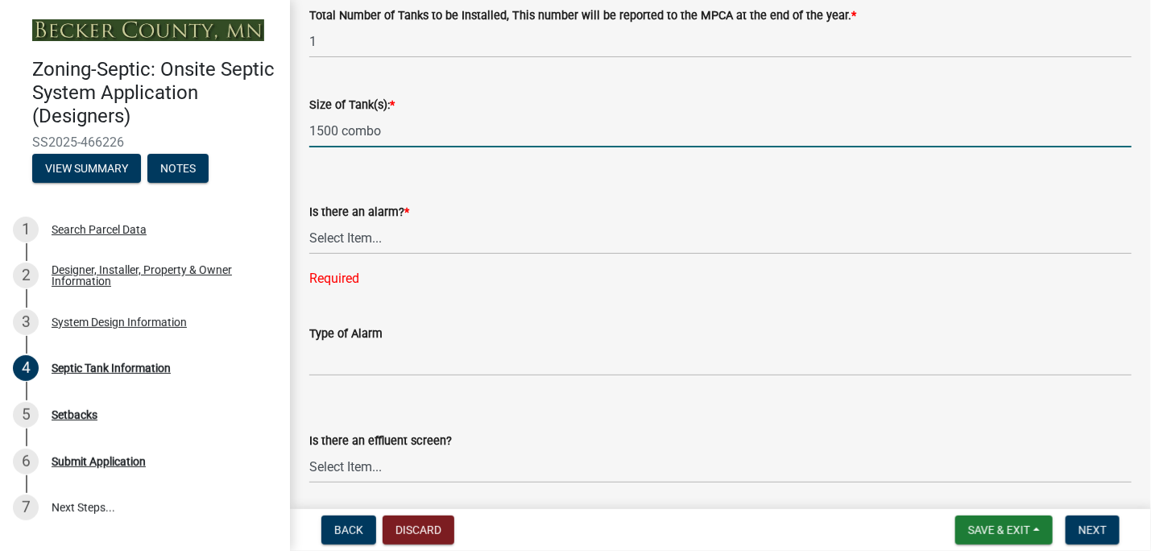
scroll to position [346, 0]
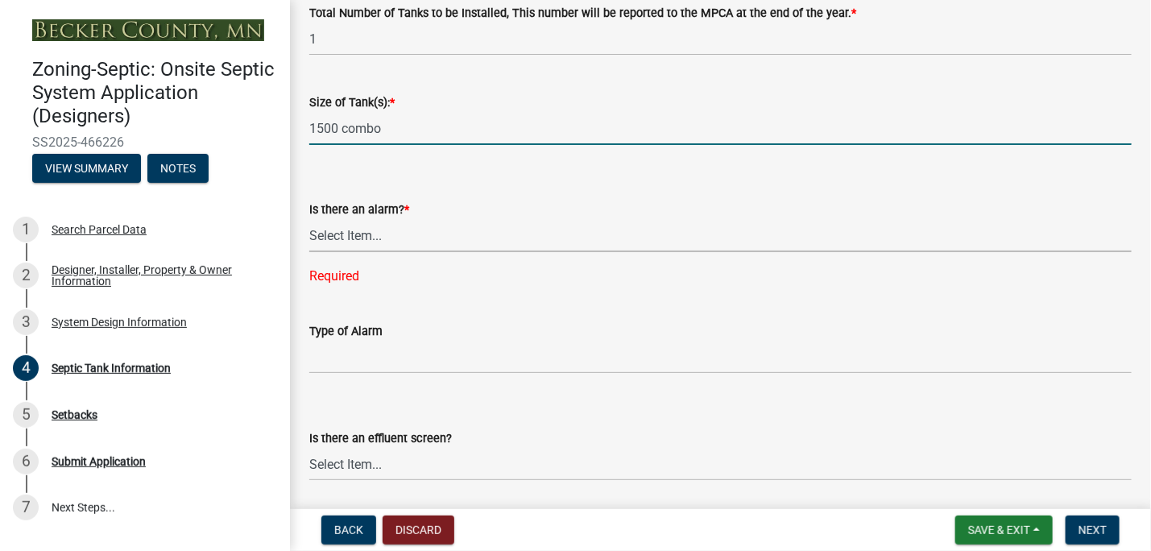
click at [363, 237] on select "Select Item... Yes No" at bounding box center [720, 235] width 823 height 33
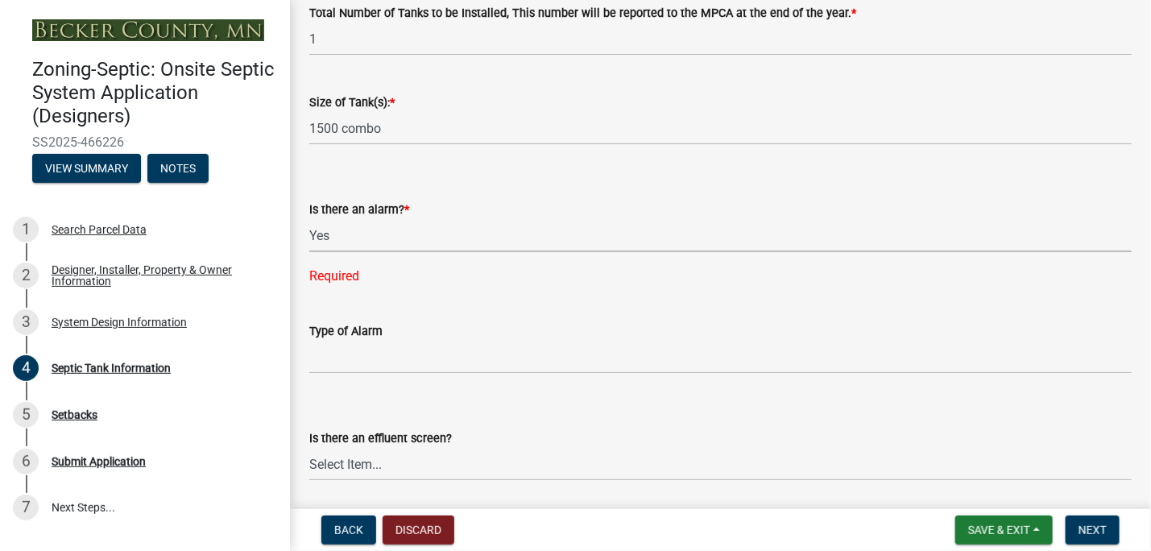
click at [309, 219] on select "Select Item... Yes No" at bounding box center [720, 235] width 823 height 33
select select "c84d9e4c-2287-4d2e-9ef7-9874a7456ee3"
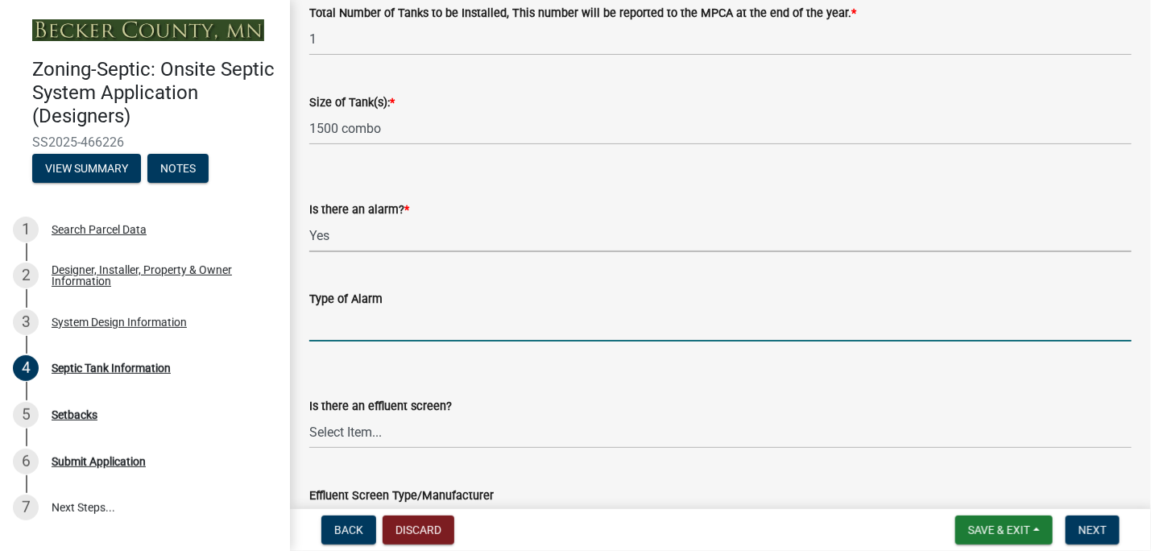
click at [348, 321] on input "Type of Alarm" at bounding box center [720, 325] width 823 height 33
click at [352, 325] on input "Type of Alarm" at bounding box center [720, 325] width 823 height 33
type input "mechanical"
click at [383, 421] on select "Select Item... Yes No" at bounding box center [720, 432] width 823 height 33
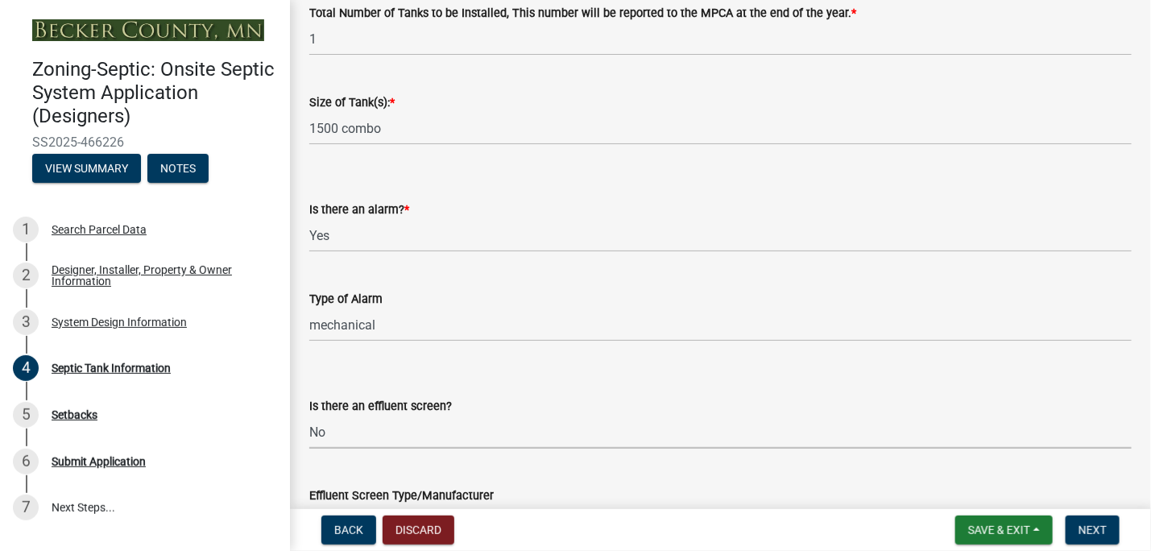
click at [309, 416] on select "Select Item... Yes No" at bounding box center [720, 432] width 823 height 33
select select "a956bcdf-8f12-4f61-bfc1-a6e229dc0595"
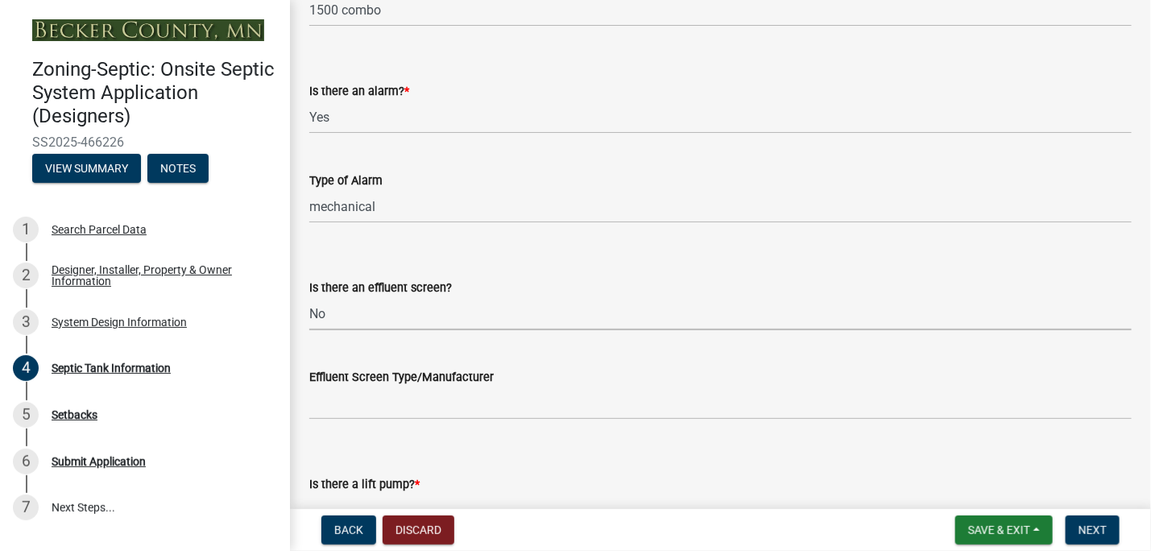
scroll to position [508, 0]
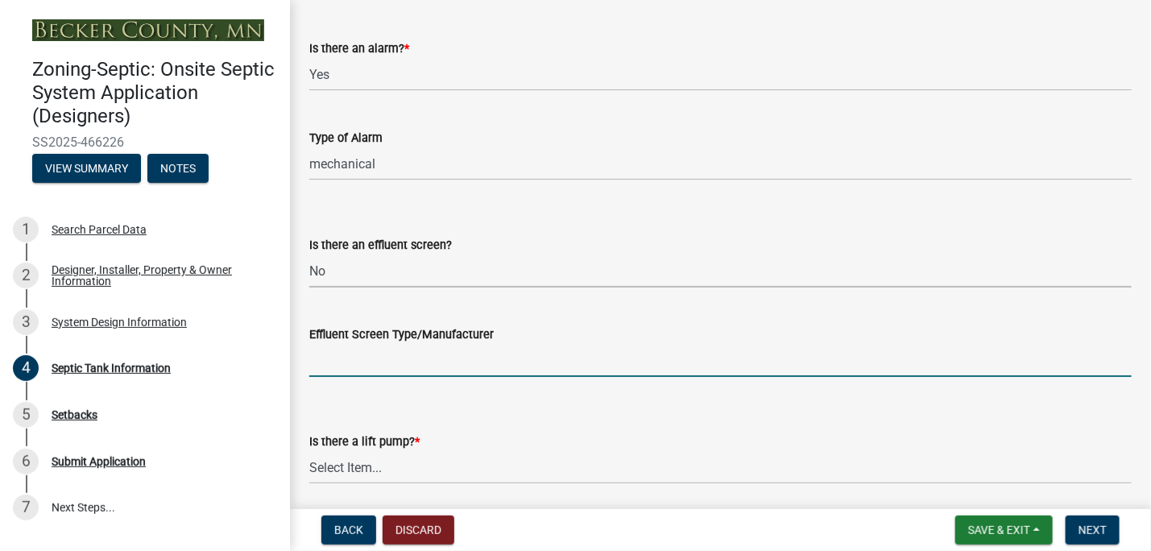
click at [336, 359] on input "Effluent Screen Type/Manufacturer" at bounding box center [720, 360] width 823 height 33
type input "none"
click at [365, 461] on select "Select Item... Yes No" at bounding box center [720, 467] width 823 height 33
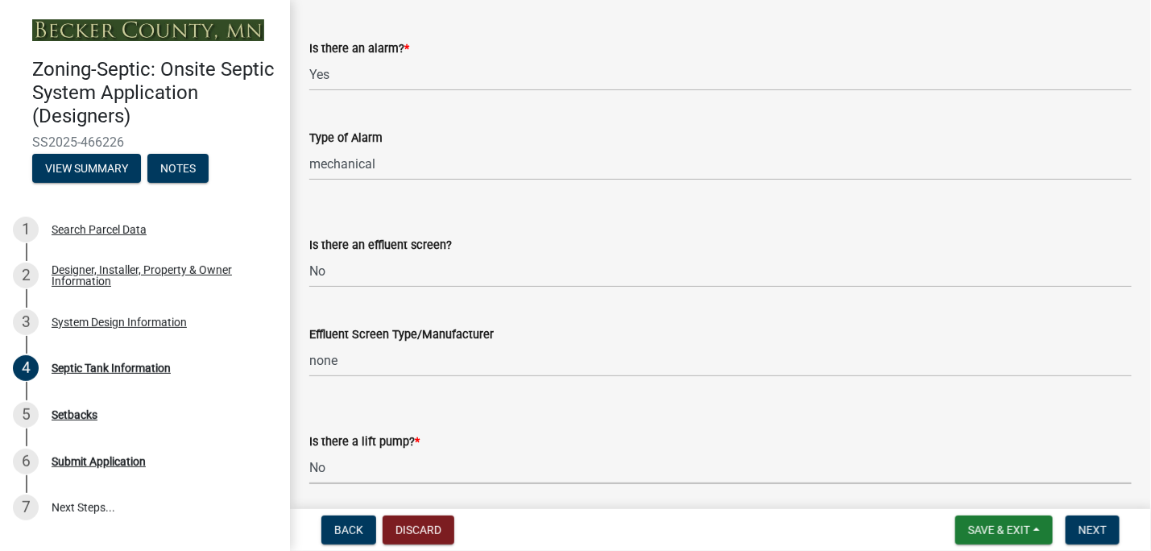
click at [309, 451] on select "Select Item... Yes No" at bounding box center [720, 467] width 823 height 33
select select "ba43cfd8-3223-4e93-a41d-8bc71aa45820"
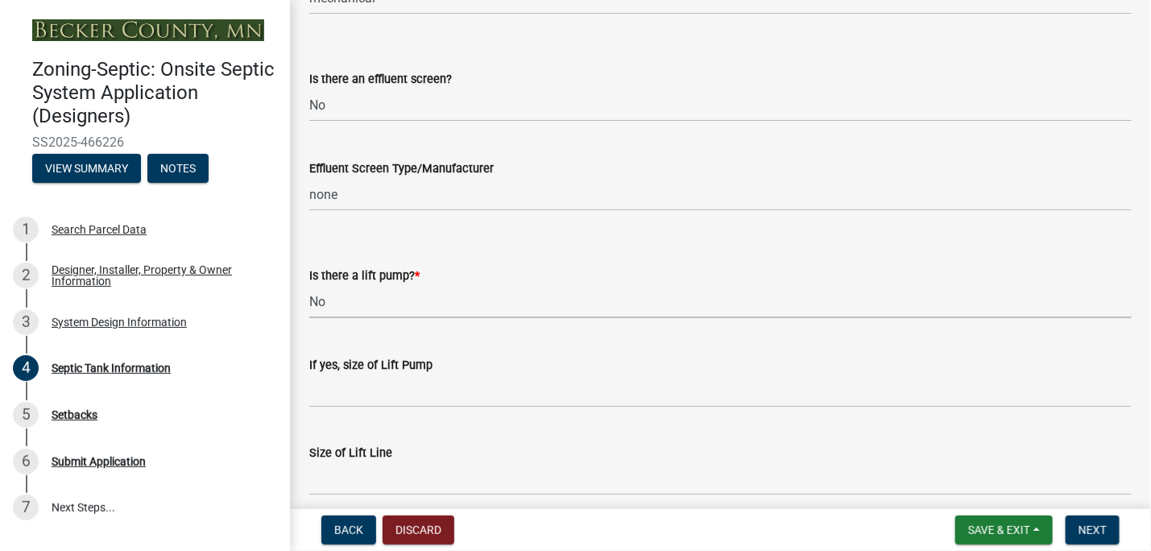
scroll to position [741, 0]
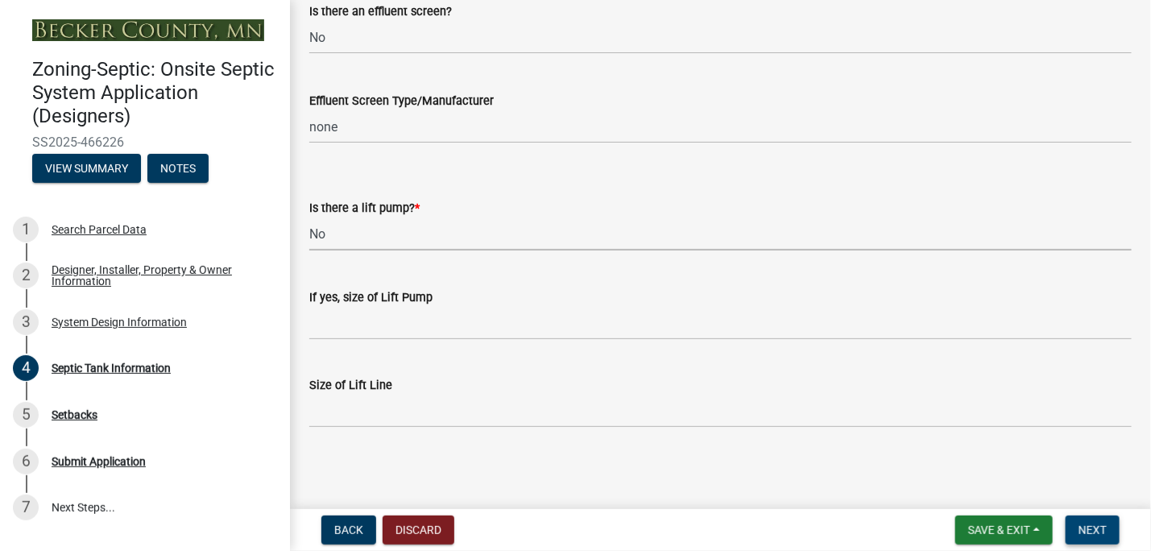
click at [1088, 529] on span "Next" at bounding box center [1093, 530] width 28 height 13
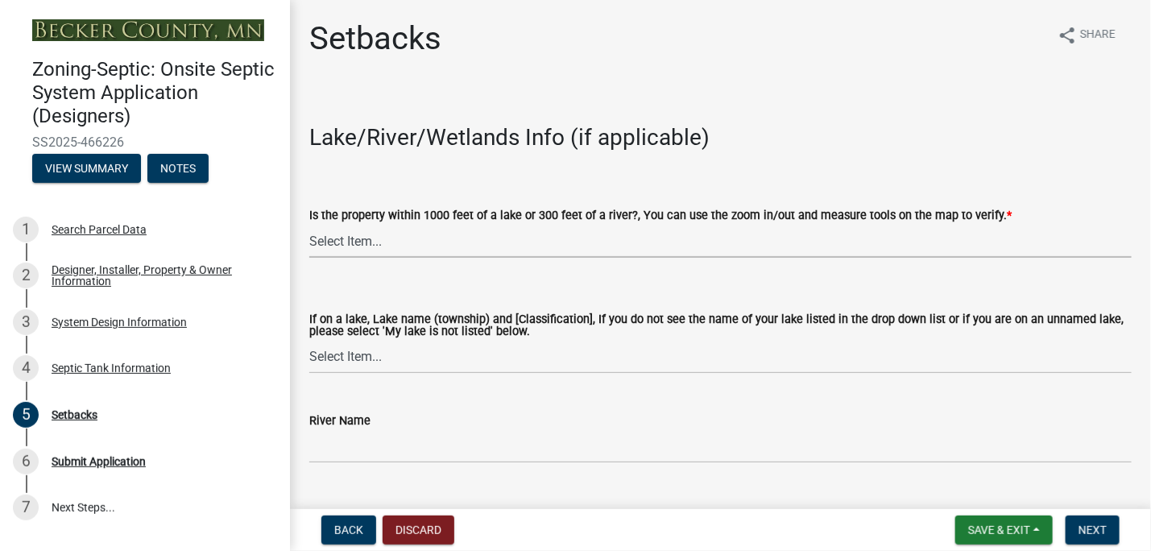
click at [363, 247] on select "Select Item... Yes No" at bounding box center [720, 241] width 823 height 33
click at [309, 225] on select "Select Item... Yes No" at bounding box center [720, 241] width 823 height 33
select select "479aafb6-b6e6-4f54-9b3a-e9d3c09fb6b0"
click at [349, 356] on select "Select Item... [GEOGRAPHIC_DATA] is not listed below [GEOGRAPHIC_DATA] ([GEOGRA…" at bounding box center [720, 357] width 823 height 33
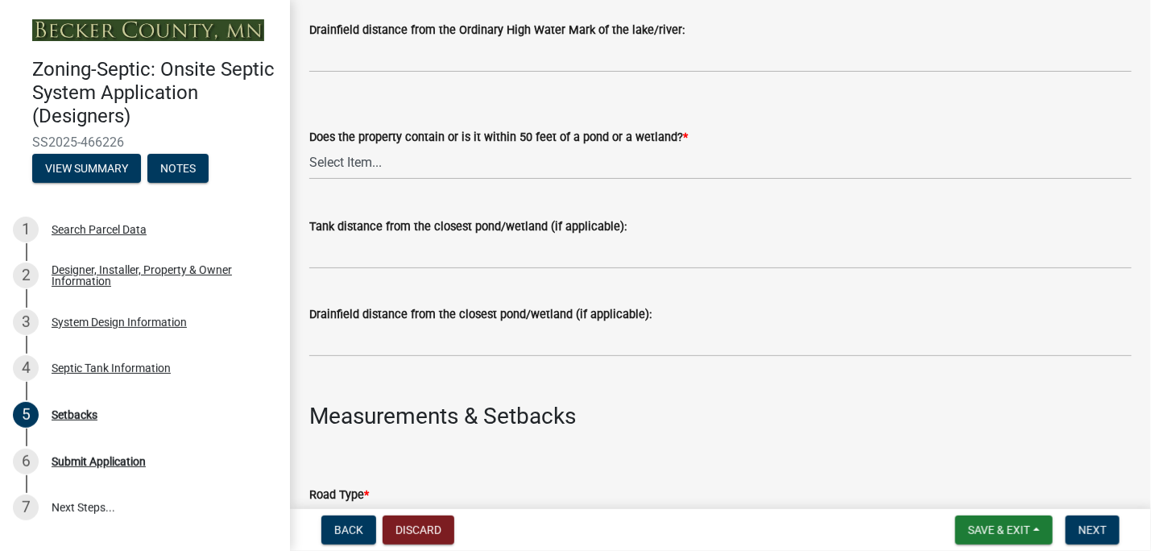
scroll to position [582, 0]
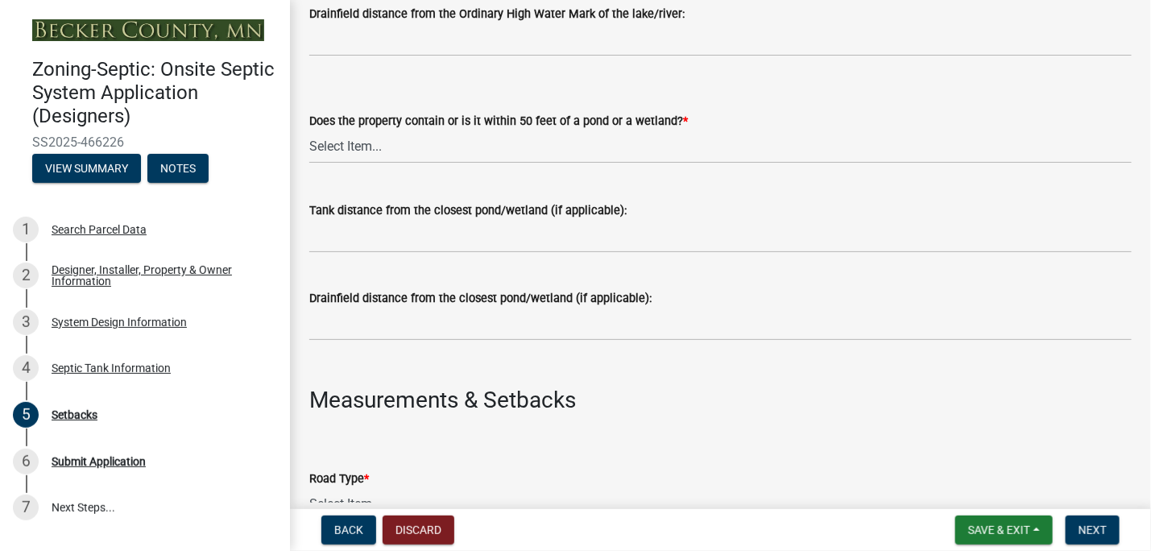
drag, startPoint x: 437, startPoint y: 171, endPoint x: 375, endPoint y: 158, distance: 64.1
click at [375, 158] on wm-data-entity-input "Does the property contain or is it within 50 feet of a pond or a wetland? * Sel…" at bounding box center [720, 123] width 823 height 109
click at [375, 158] on select "Select Item... Yes No" at bounding box center [720, 147] width 823 height 33
click at [309, 131] on select "Select Item... Yes No" at bounding box center [720, 147] width 823 height 33
select select "23044af5-43bb-4cf5-8aef-2716db2ce5fc"
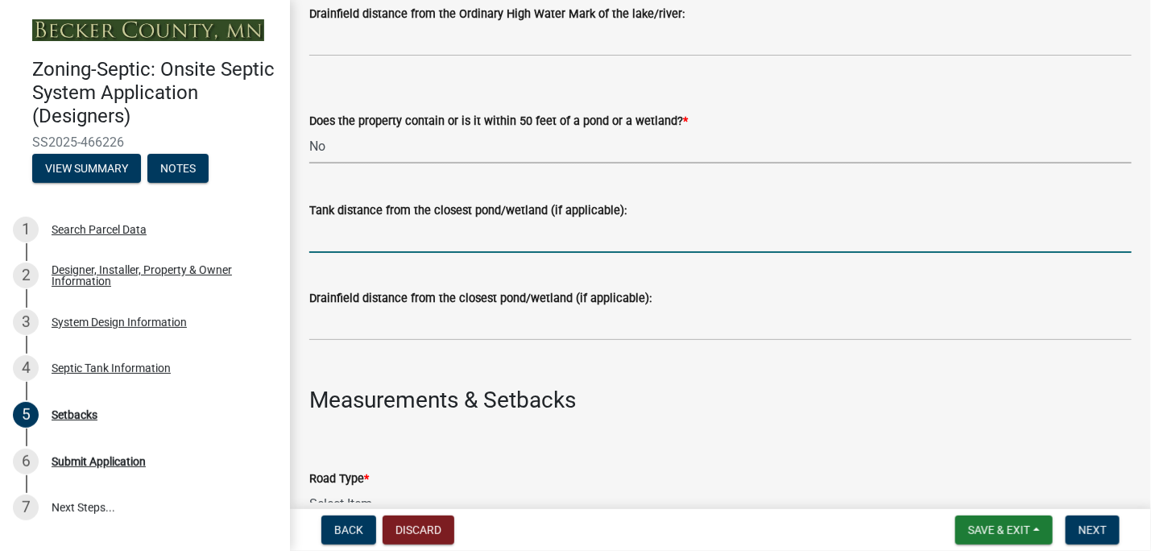
click at [358, 230] on input "Tank distance from the closest pond/wetland (if applicable):" at bounding box center [720, 236] width 823 height 33
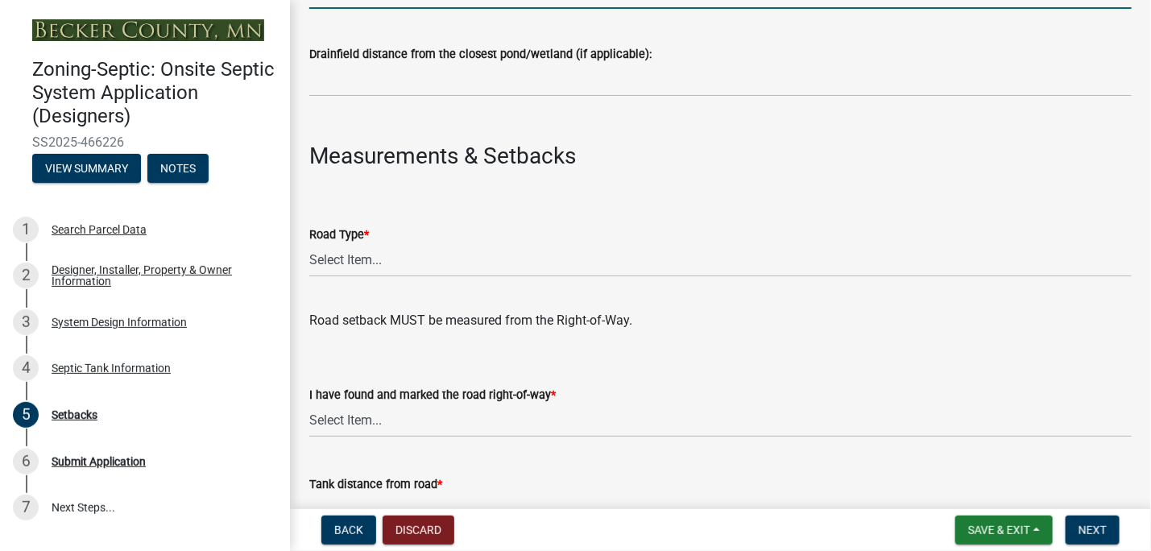
scroll to position [830, 0]
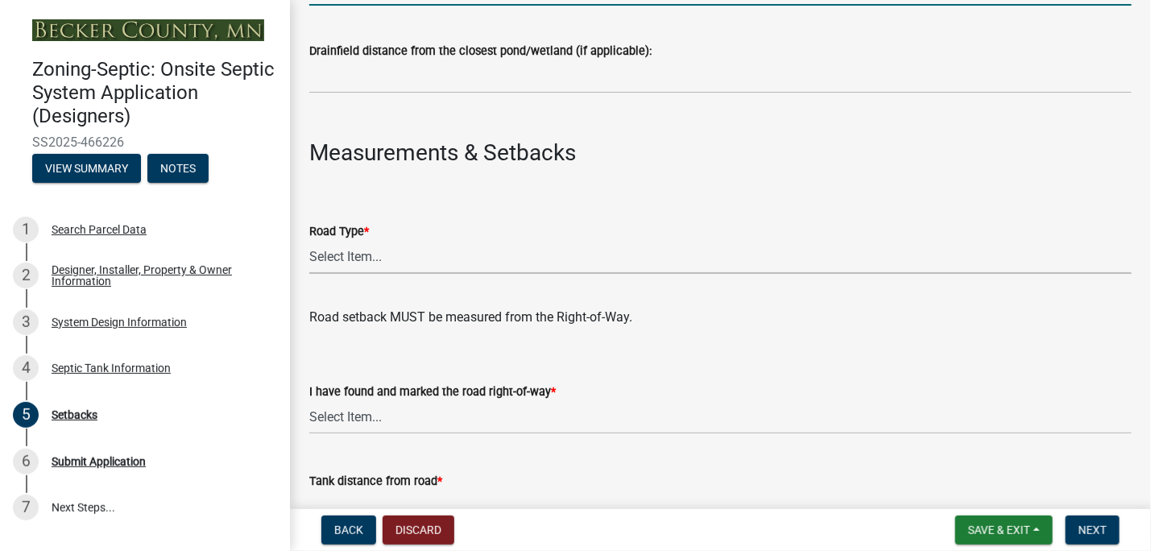
click at [365, 261] on select "Select Item... State County Public / Township Private Easement [GEOGRAPHIC_DATA]" at bounding box center [720, 257] width 823 height 33
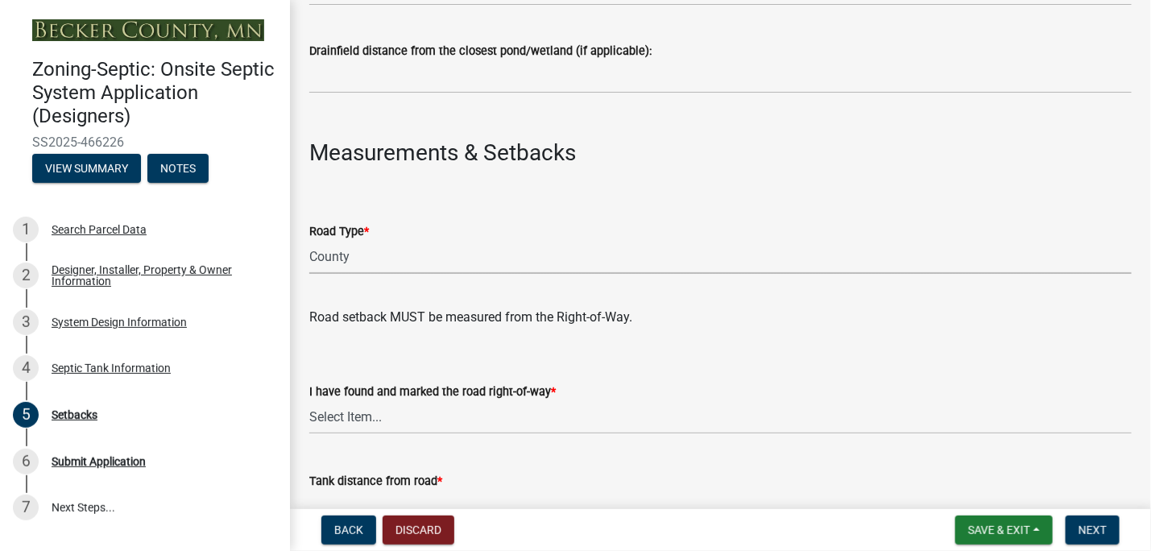
click at [309, 241] on select "Select Item... State County Public / Township Private Easement [GEOGRAPHIC_DATA]" at bounding box center [720, 257] width 823 height 33
select select "341aaaa4-06c5-40e5-817d-62b65c9e97ec"
click at [385, 415] on select "Select Item... Yes No" at bounding box center [720, 417] width 823 height 33
click at [309, 401] on select "Select Item... Yes No" at bounding box center [720, 417] width 823 height 33
select select "2c0c9673-cfd8-4d5e-8ea6-73593e257713"
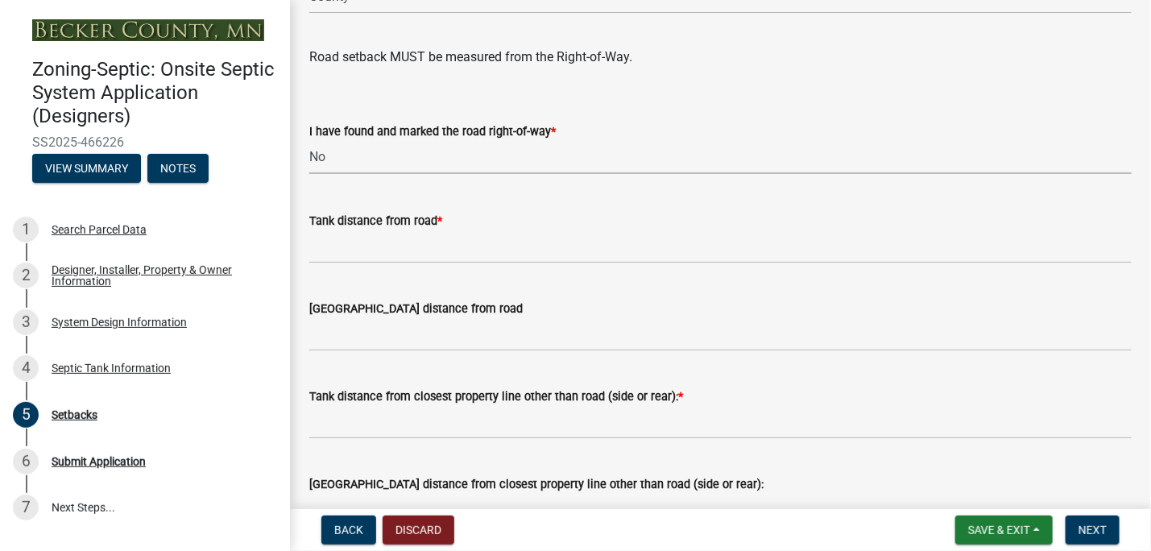
scroll to position [1105, 0]
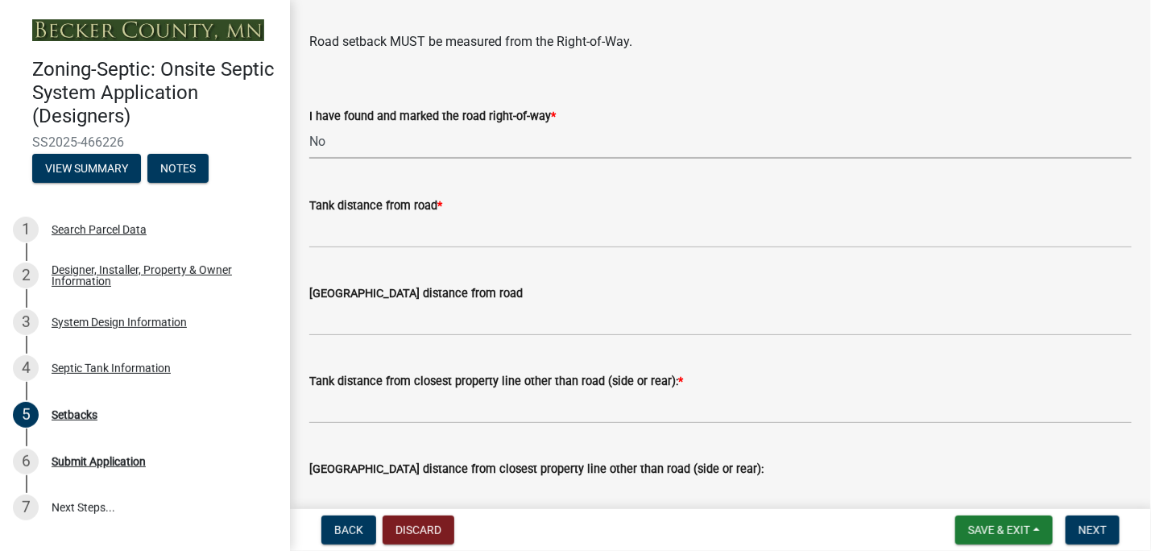
drag, startPoint x: 323, startPoint y: 285, endPoint x: 324, endPoint y: 263, distance: 21.8
click at [324, 263] on div "[GEOGRAPHIC_DATA] distance from road" at bounding box center [720, 298] width 823 height 75
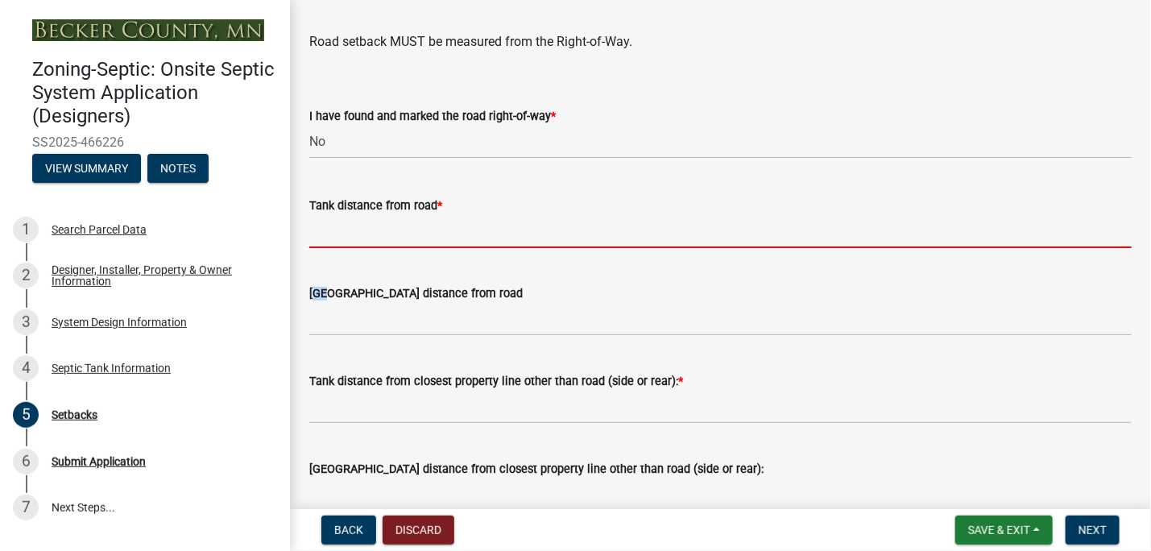
drag, startPoint x: 324, startPoint y: 263, endPoint x: 322, endPoint y: 222, distance: 41.9
click at [322, 222] on input "Tank distance from road *" at bounding box center [720, 231] width 823 height 33
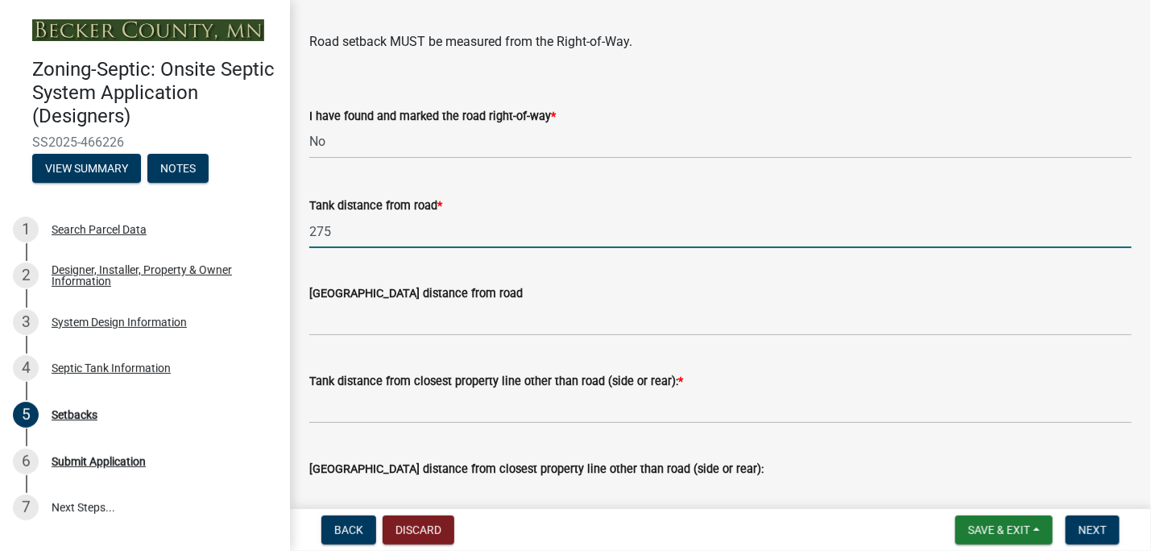
type input "275"
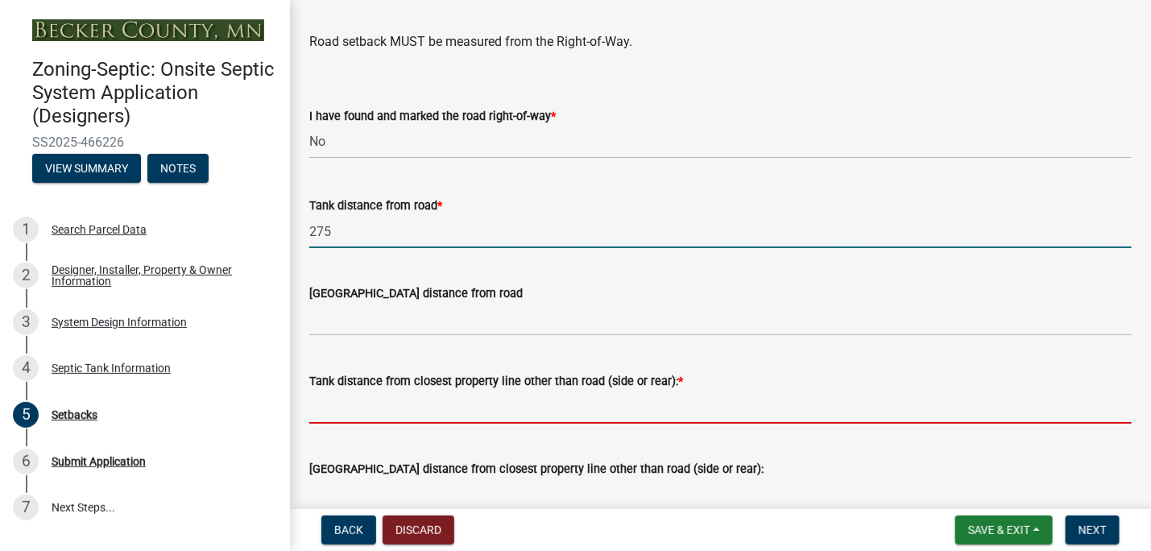
click at [348, 404] on input "Tank distance from closest property line other than road (side or rear): *" at bounding box center [720, 407] width 823 height 33
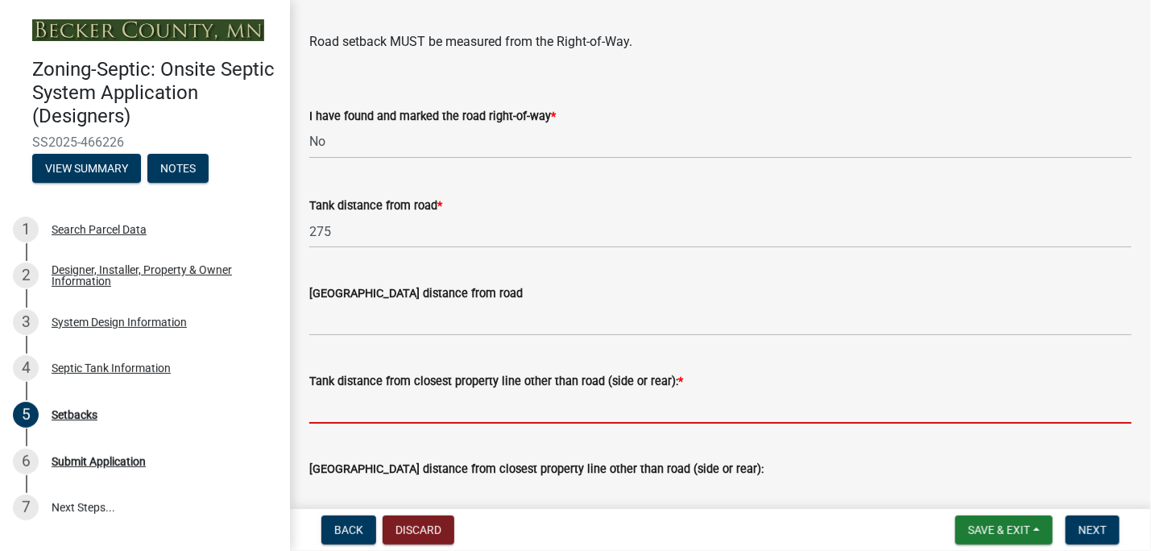
type input "100'+"
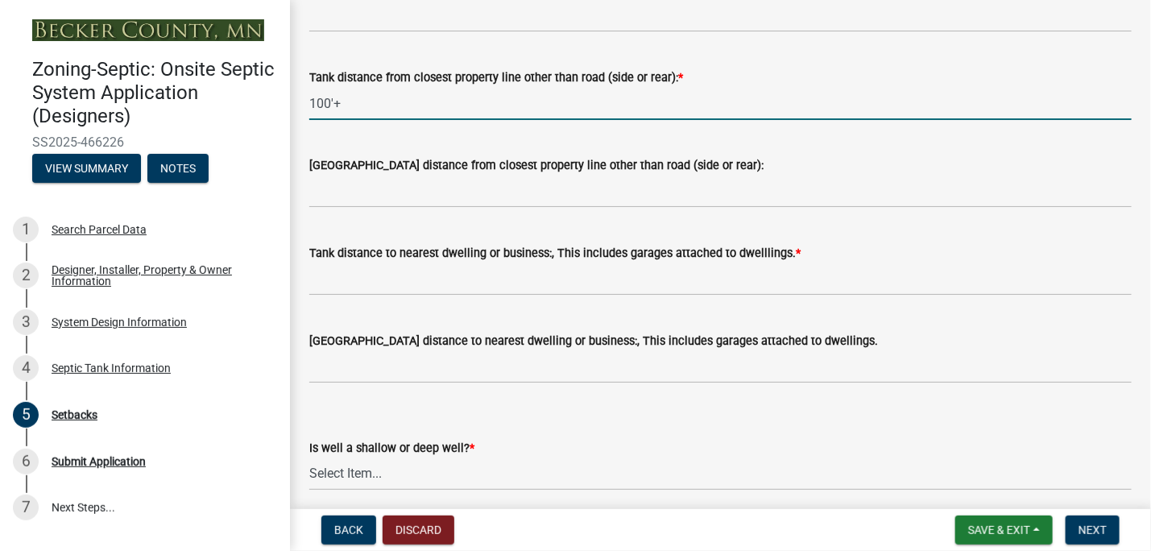
scroll to position [1412, 0]
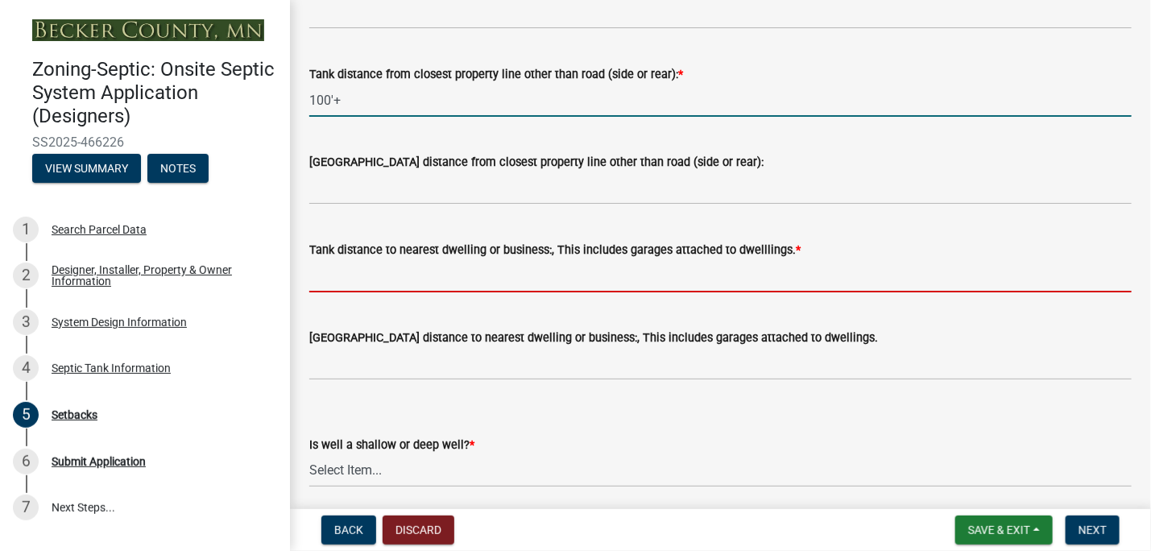
click at [368, 276] on input "Tank distance to nearest dwelling or business:, This includes garages attached …" at bounding box center [720, 275] width 823 height 33
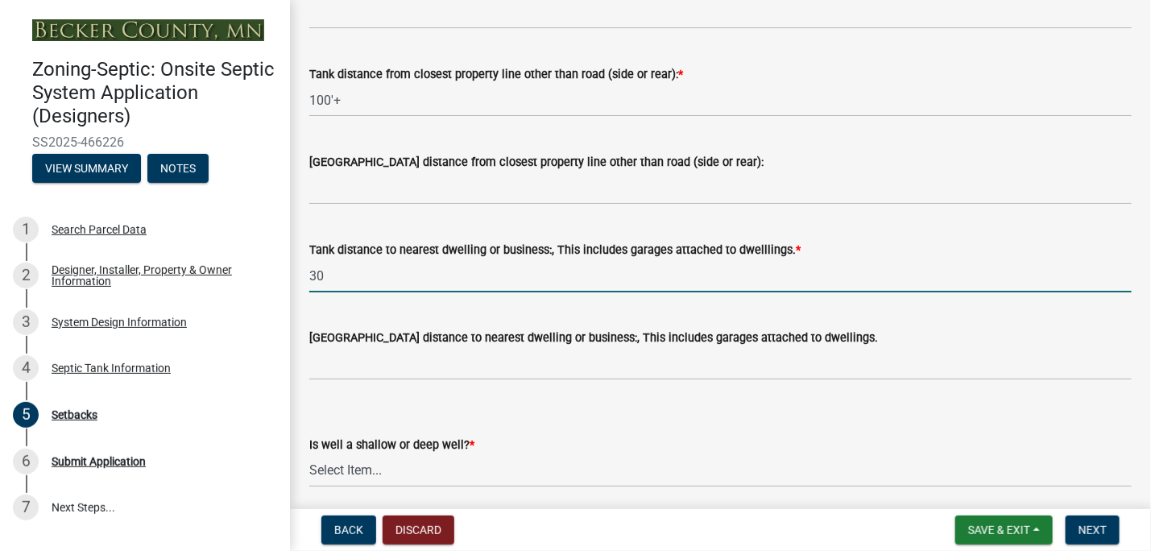
type input "30"
click at [396, 461] on select "Select Item... Deep Well Shallow Well No Well - Connected or to be connected to…" at bounding box center [720, 470] width 823 height 33
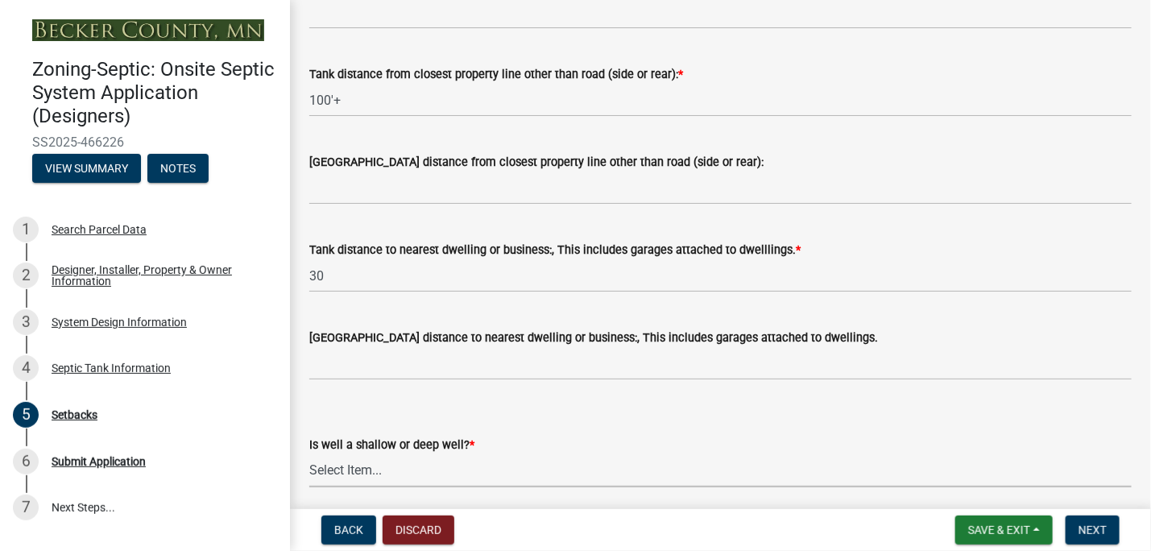
click at [367, 468] on select "Select Item... Deep Well Shallow Well No Well - Connected or to be connected to…" at bounding box center [720, 470] width 823 height 33
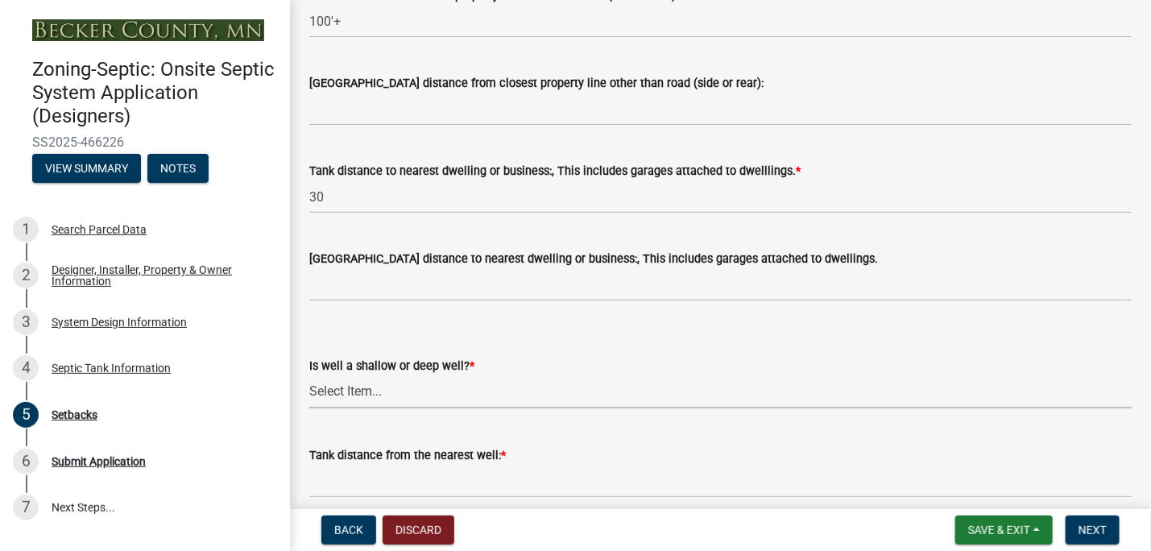
scroll to position [1523, 0]
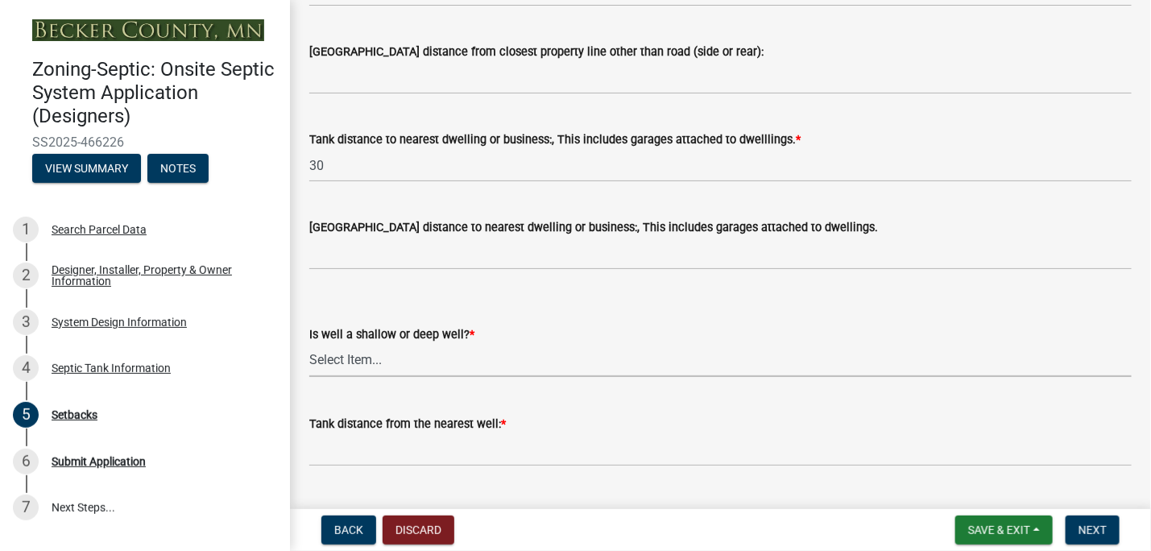
click at [349, 358] on select "Select Item... Deep Well Shallow Well No Well - Connected or to be connected to…" at bounding box center [720, 360] width 823 height 33
click at [309, 344] on select "Select Item... Deep Well Shallow Well No Well - Connected or to be connected to…" at bounding box center [720, 360] width 823 height 33
select select "049523f5-25f3-43b3-9d04-28a56ac98106"
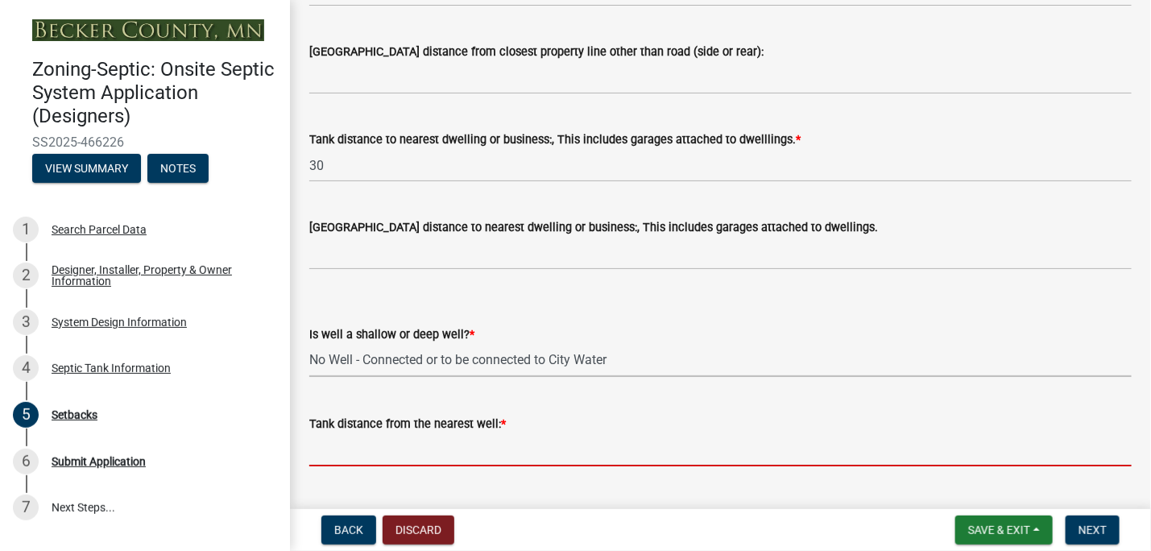
click at [346, 455] on input "Tank distance from the nearest well: *" at bounding box center [720, 449] width 823 height 33
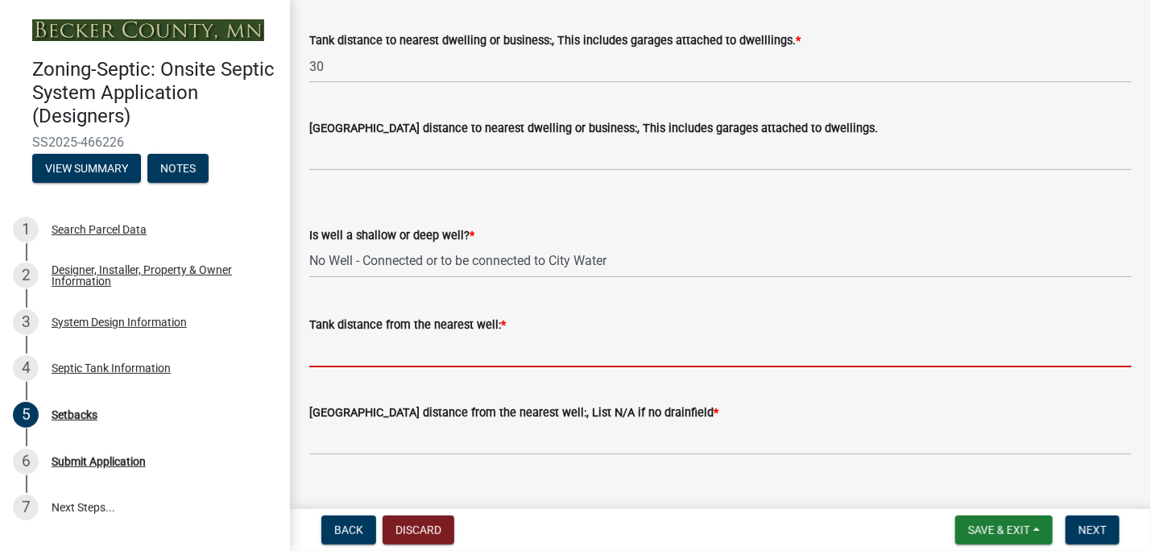
scroll to position [1649, 0]
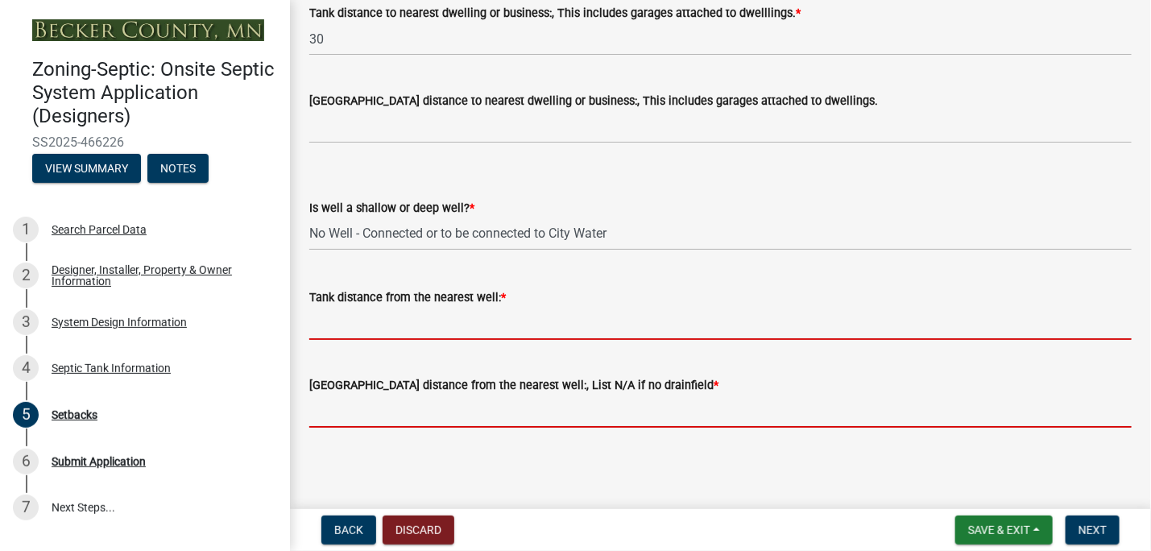
click at [363, 400] on form "[GEOGRAPHIC_DATA] distance from the nearest well:, List N/A if no drainfield *" at bounding box center [720, 401] width 823 height 52
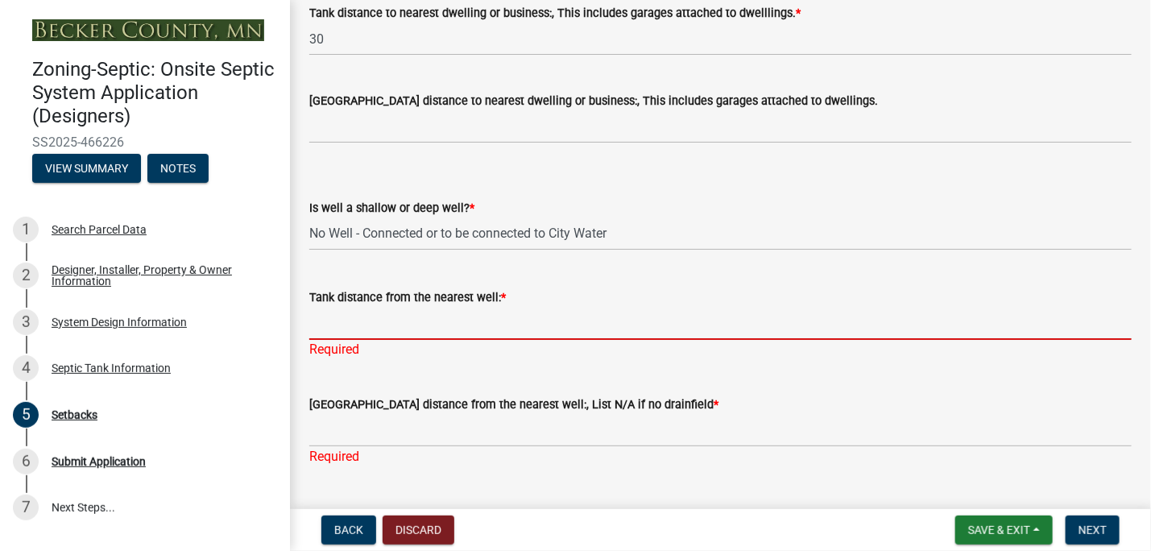
click at [317, 331] on input "Tank distance from the nearest well: *" at bounding box center [720, 323] width 823 height 33
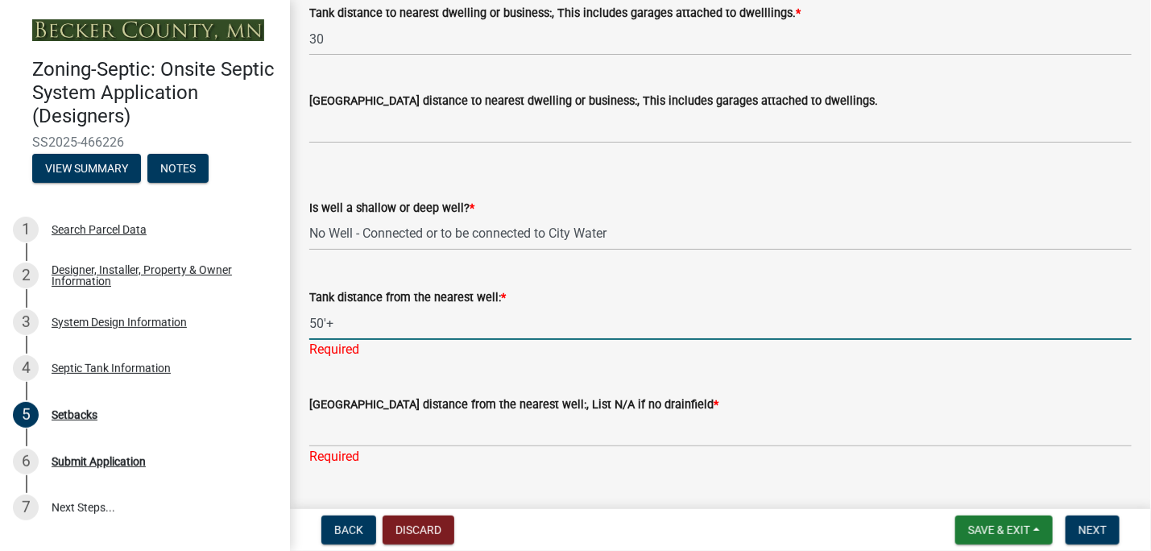
type input "50'+"
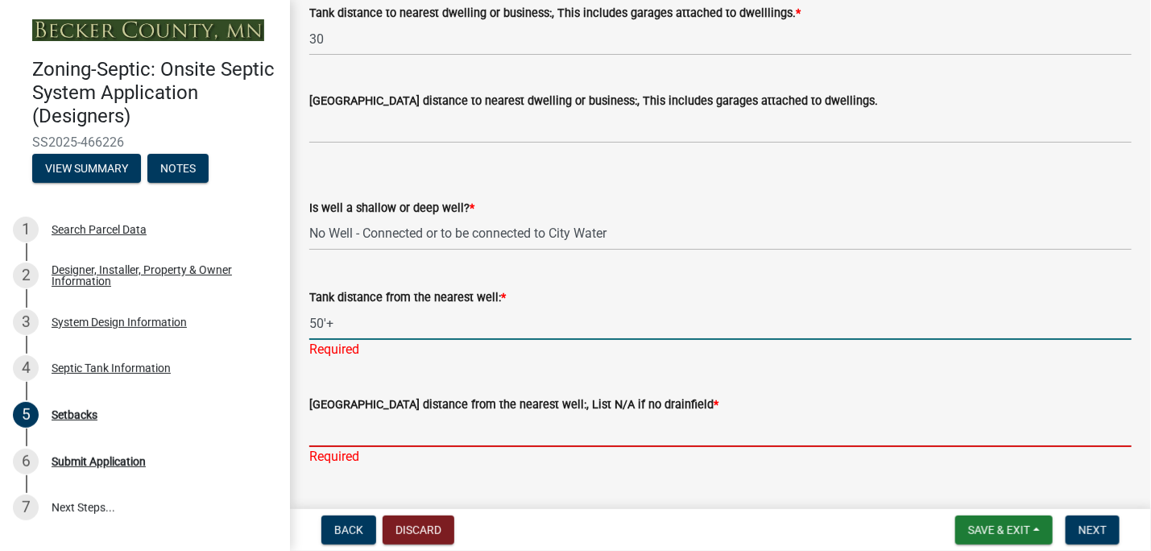
click at [322, 424] on input "[GEOGRAPHIC_DATA] distance from the nearest well:, List N/A if no drainfield *" at bounding box center [720, 430] width 823 height 33
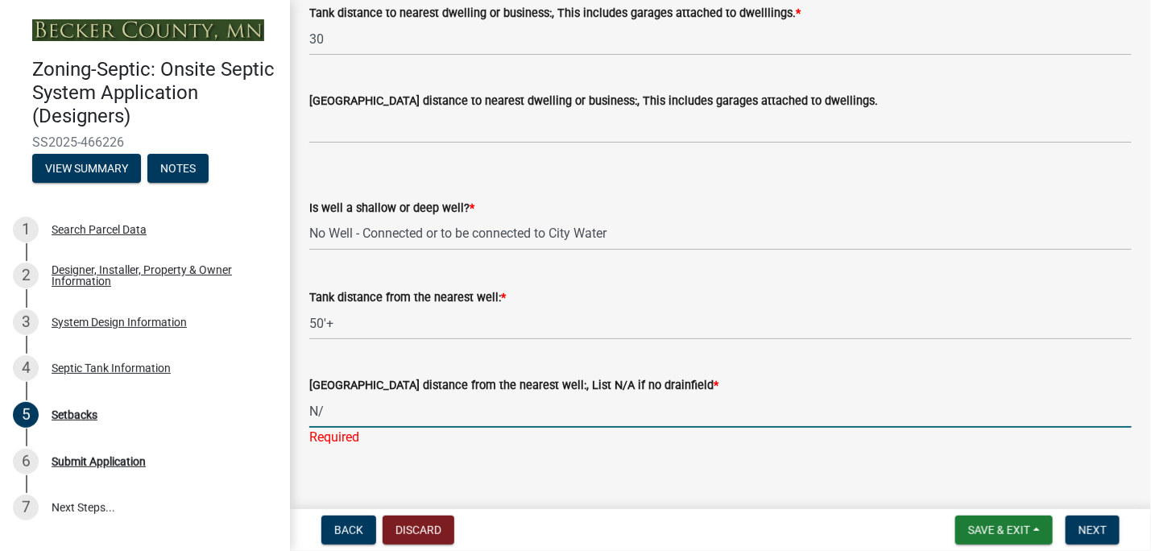
type input "N/A"
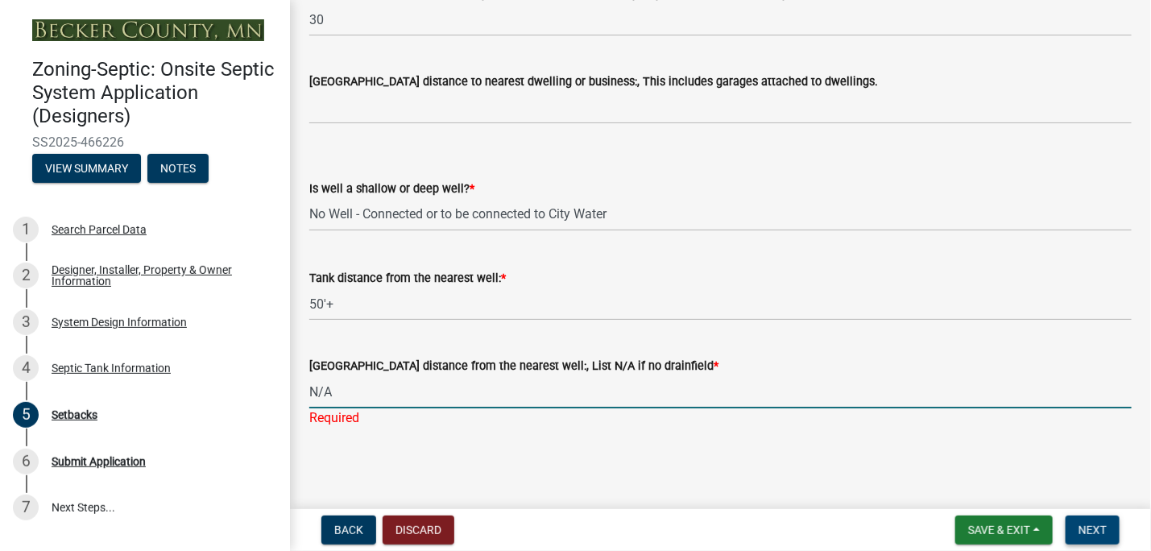
click at [1099, 524] on span "Next" at bounding box center [1093, 530] width 28 height 13
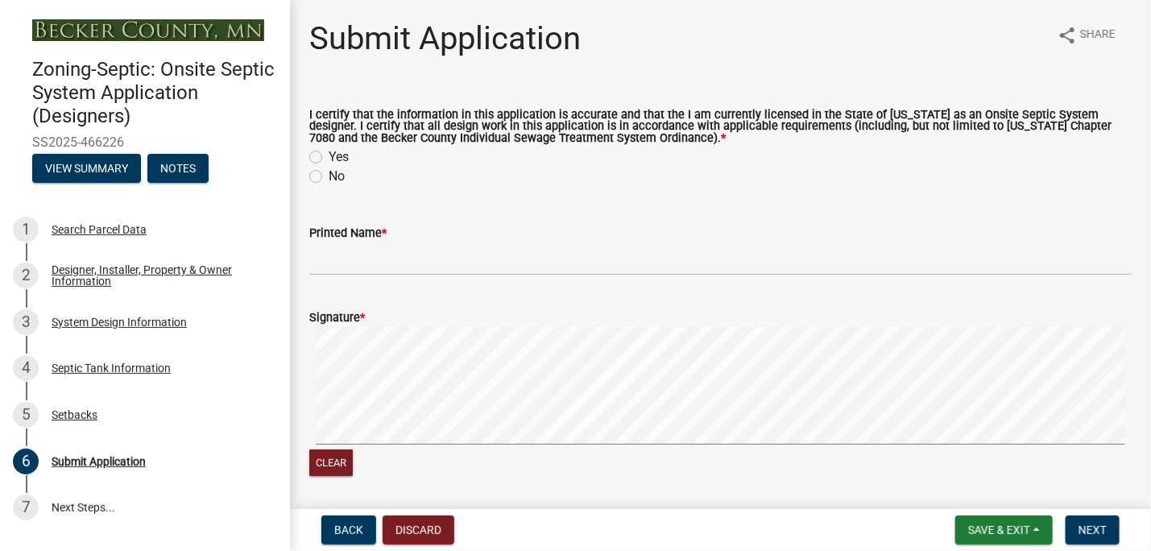
click at [329, 152] on label "Yes" at bounding box center [339, 156] width 20 height 19
click at [329, 152] on input "Yes" at bounding box center [334, 152] width 10 height 10
radio input "true"
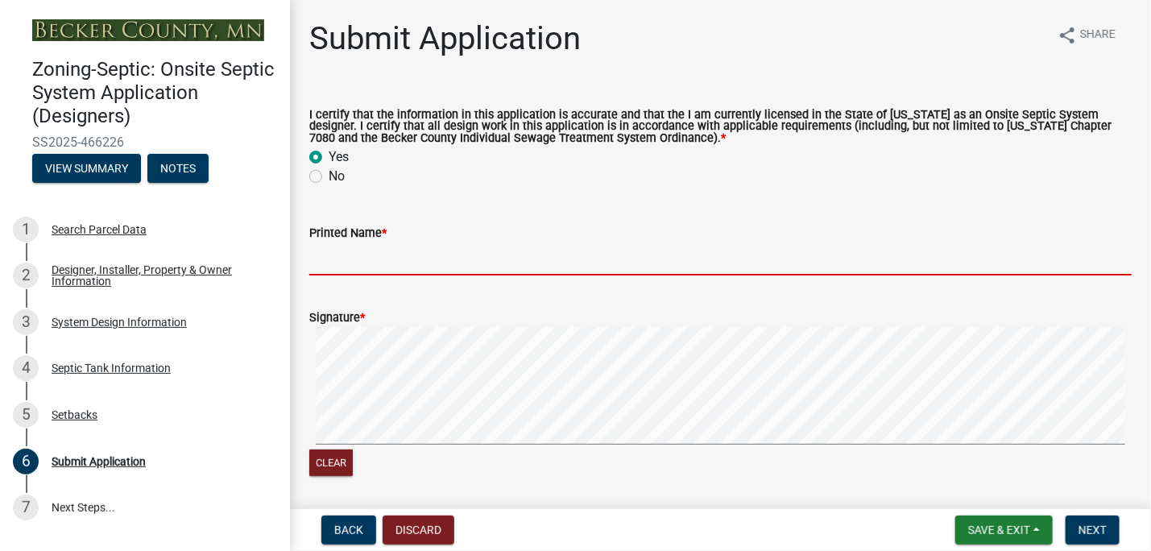
click at [326, 251] on input "Printed Name *" at bounding box center [720, 258] width 823 height 33
type input "[PERSON_NAME]"
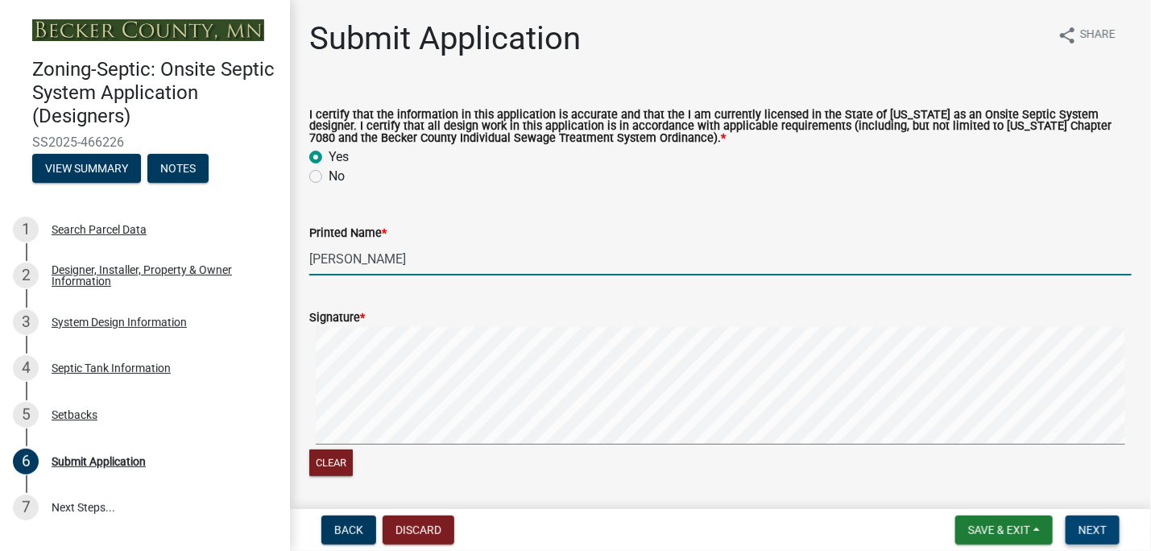
click at [1106, 530] on span "Next" at bounding box center [1093, 530] width 28 height 13
